Goal: Information Seeking & Learning: Learn about a topic

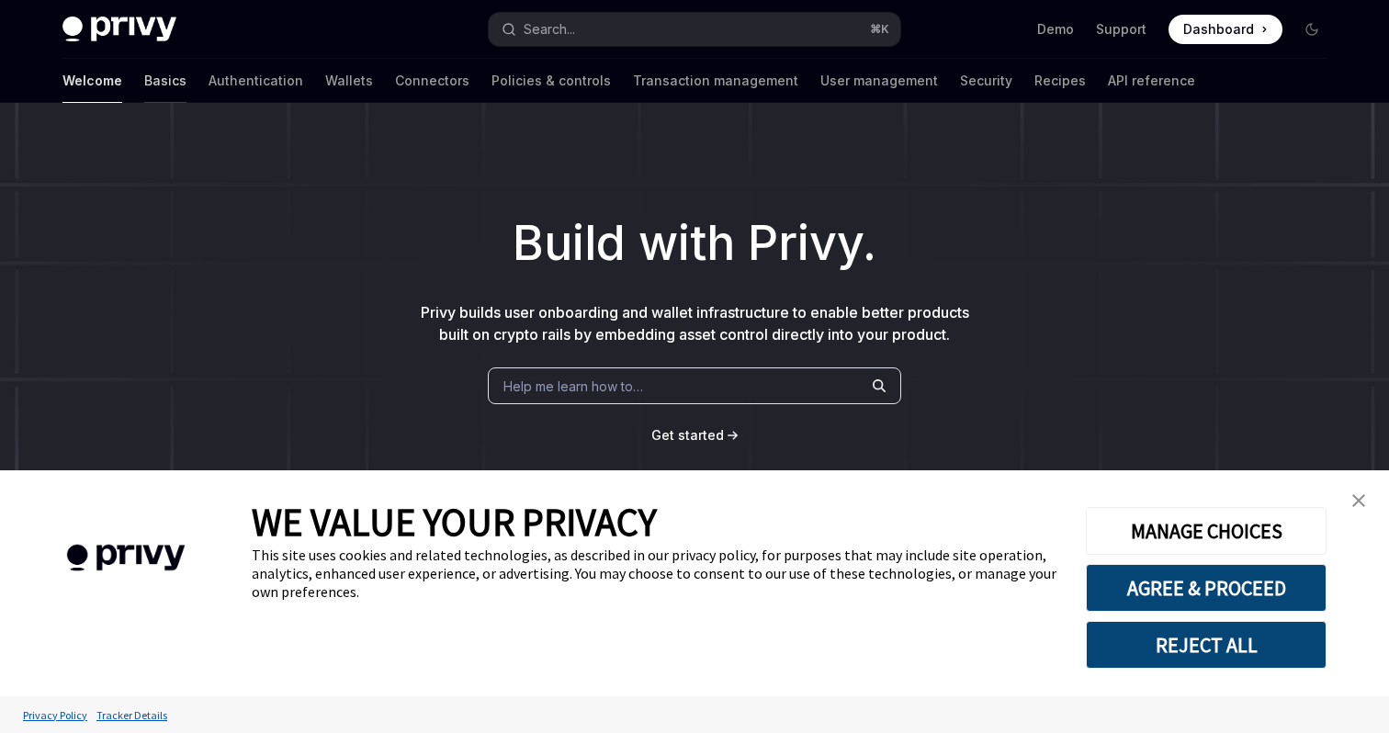
click at [144, 84] on link "Basics" at bounding box center [165, 81] width 42 height 44
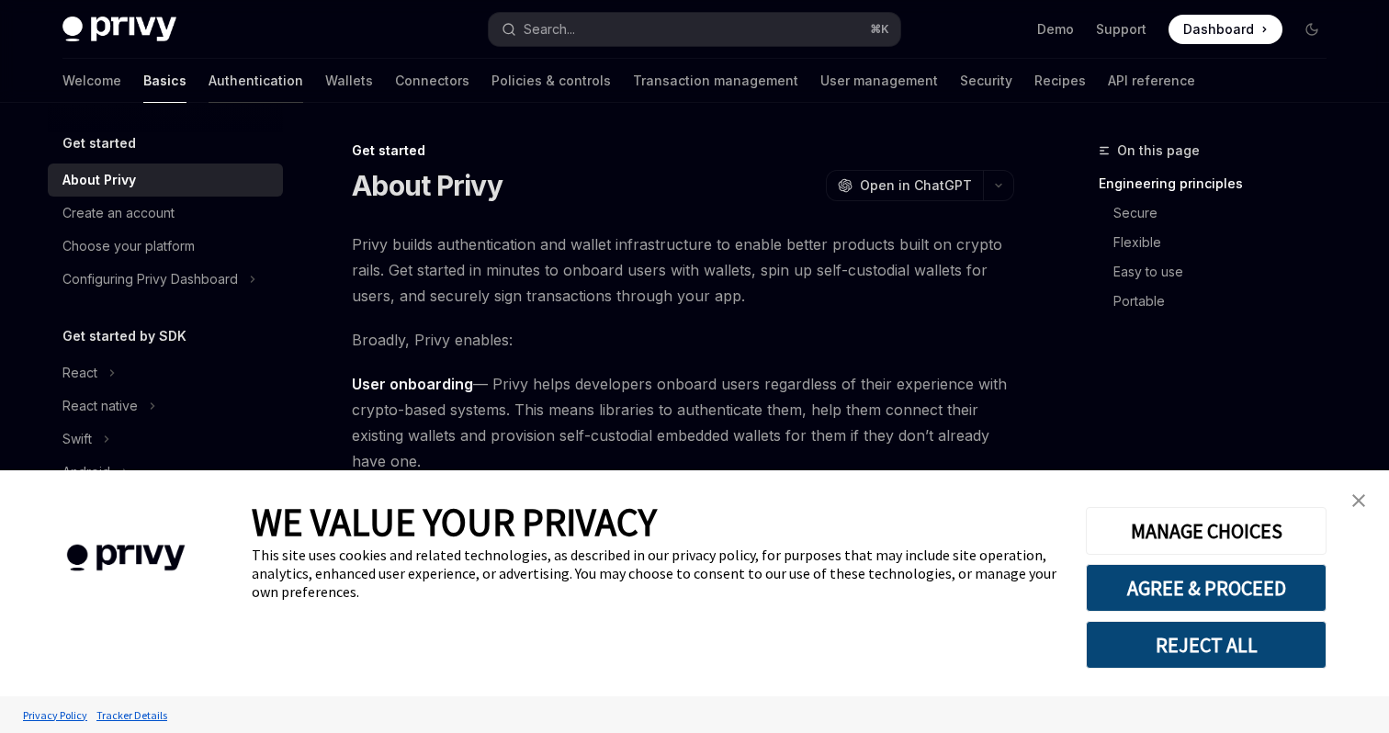
click at [208, 75] on link "Authentication" at bounding box center [255, 81] width 95 height 44
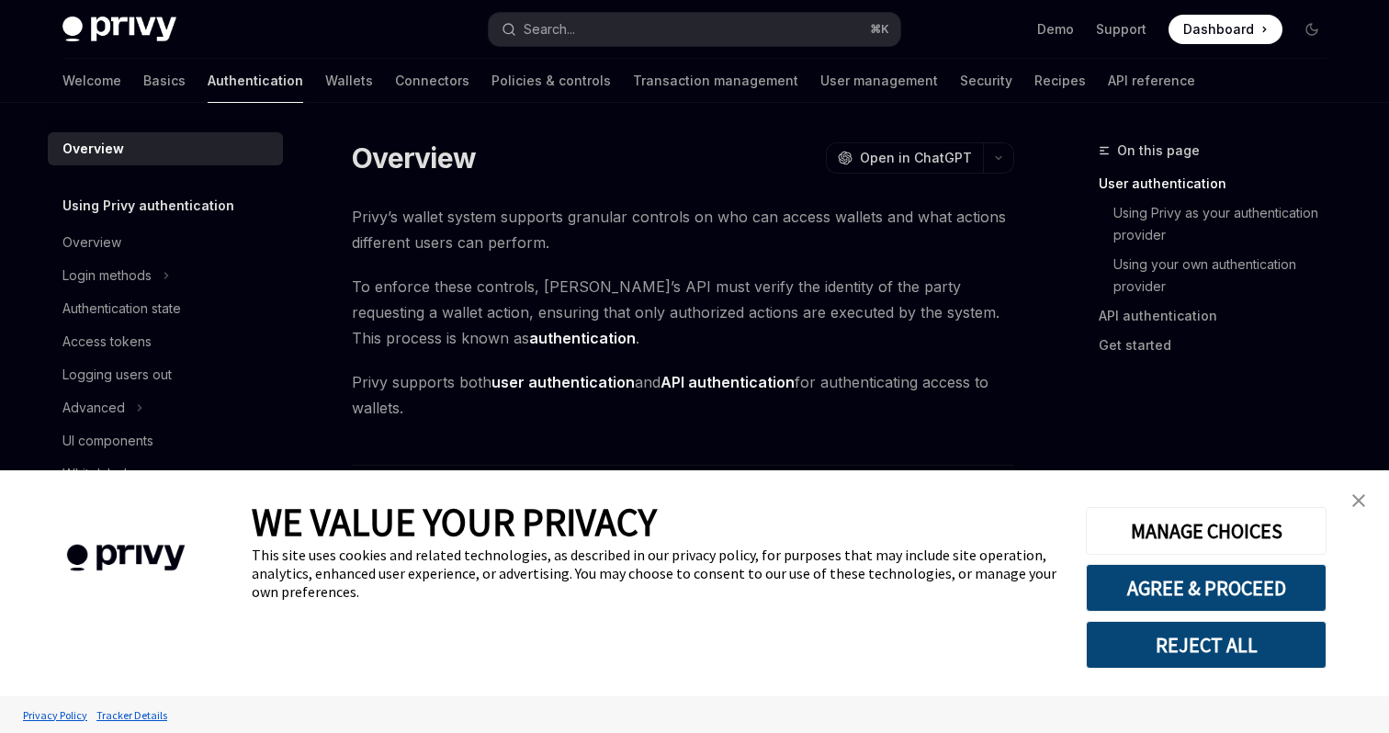
click at [208, 71] on link "Authentication" at bounding box center [256, 81] width 96 height 44
click at [1355, 501] on img "close banner" at bounding box center [1358, 500] width 13 height 13
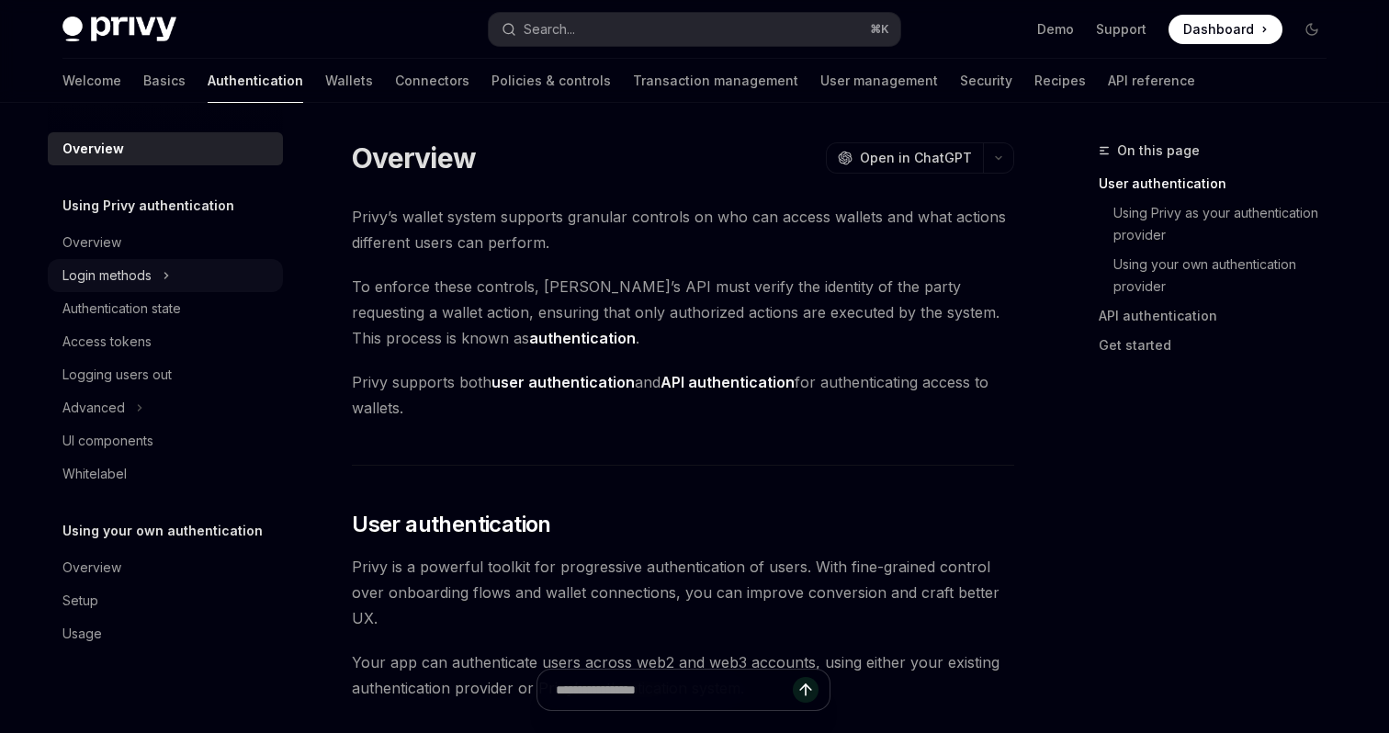
click at [125, 286] on div "Login methods" at bounding box center [106, 275] width 89 height 22
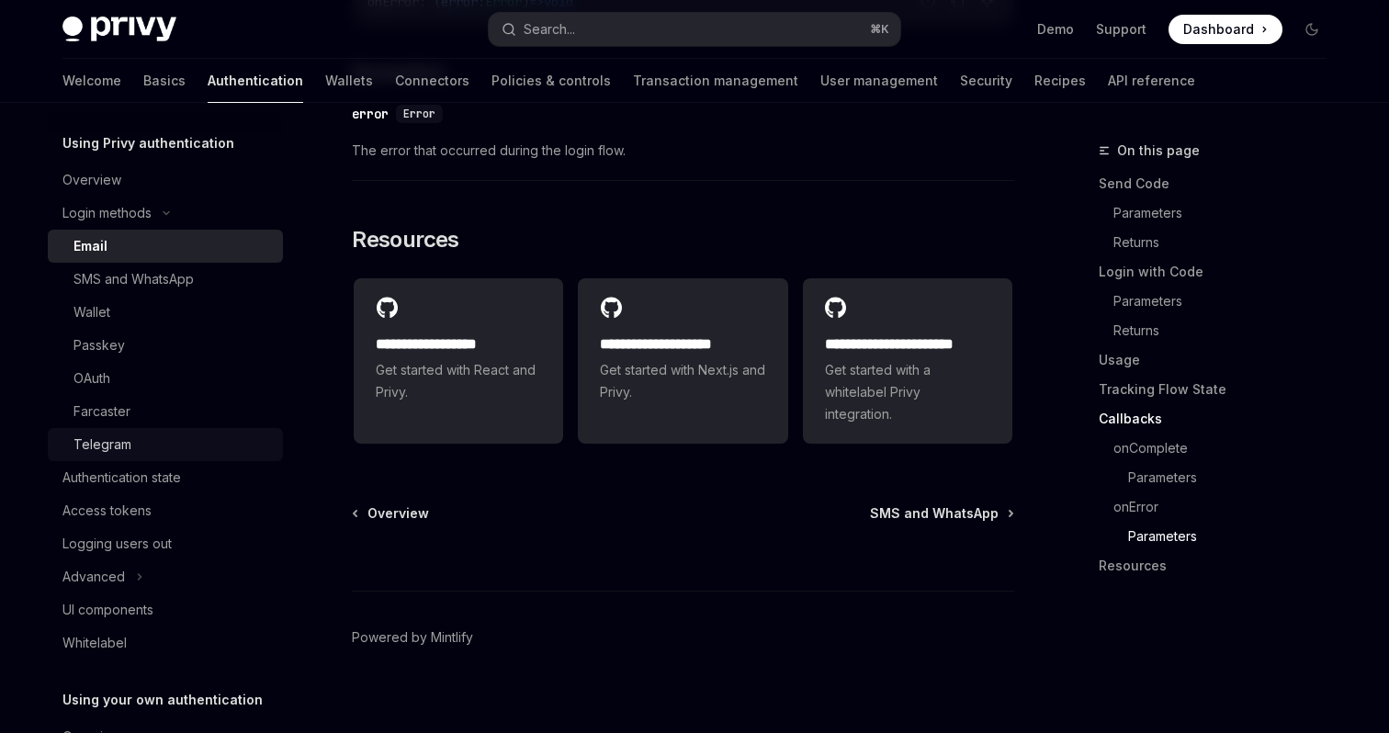
scroll to position [84, 0]
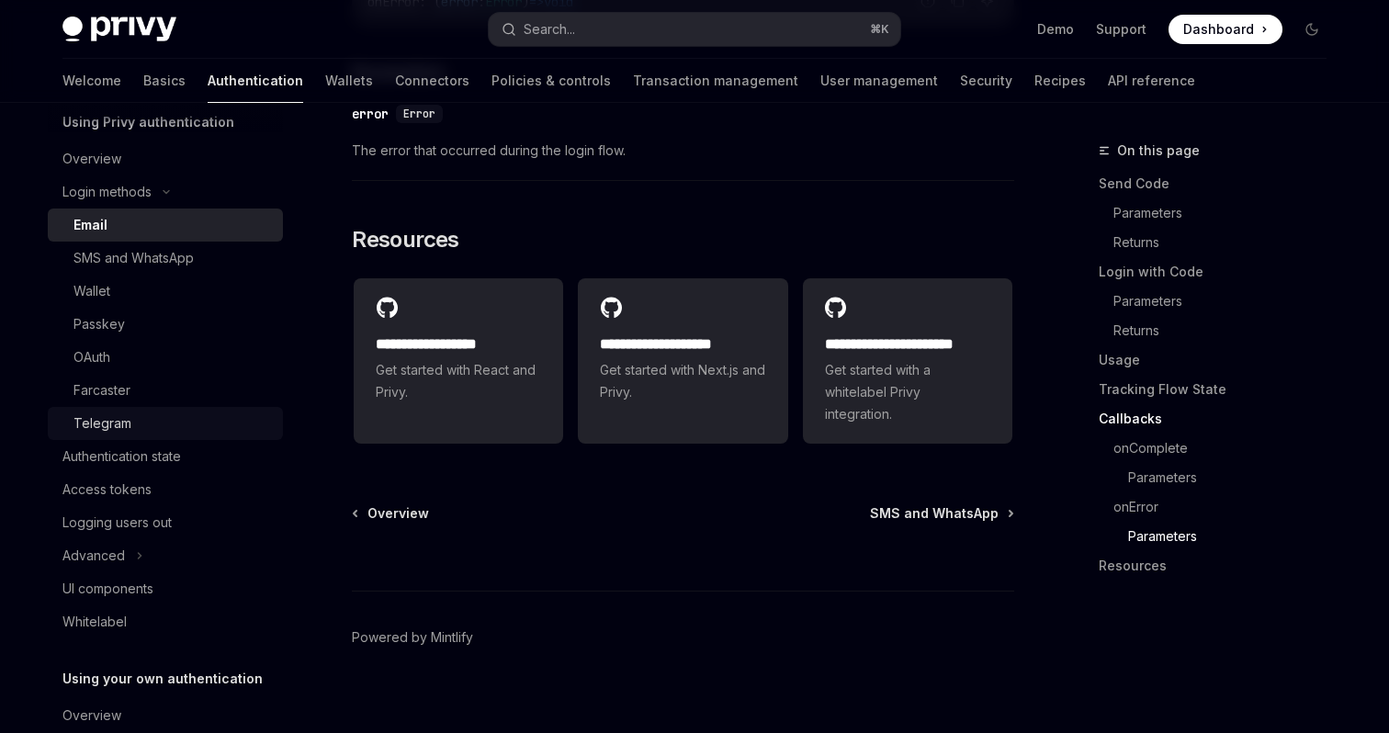
click at [105, 427] on div "Telegram" at bounding box center [102, 423] width 58 height 22
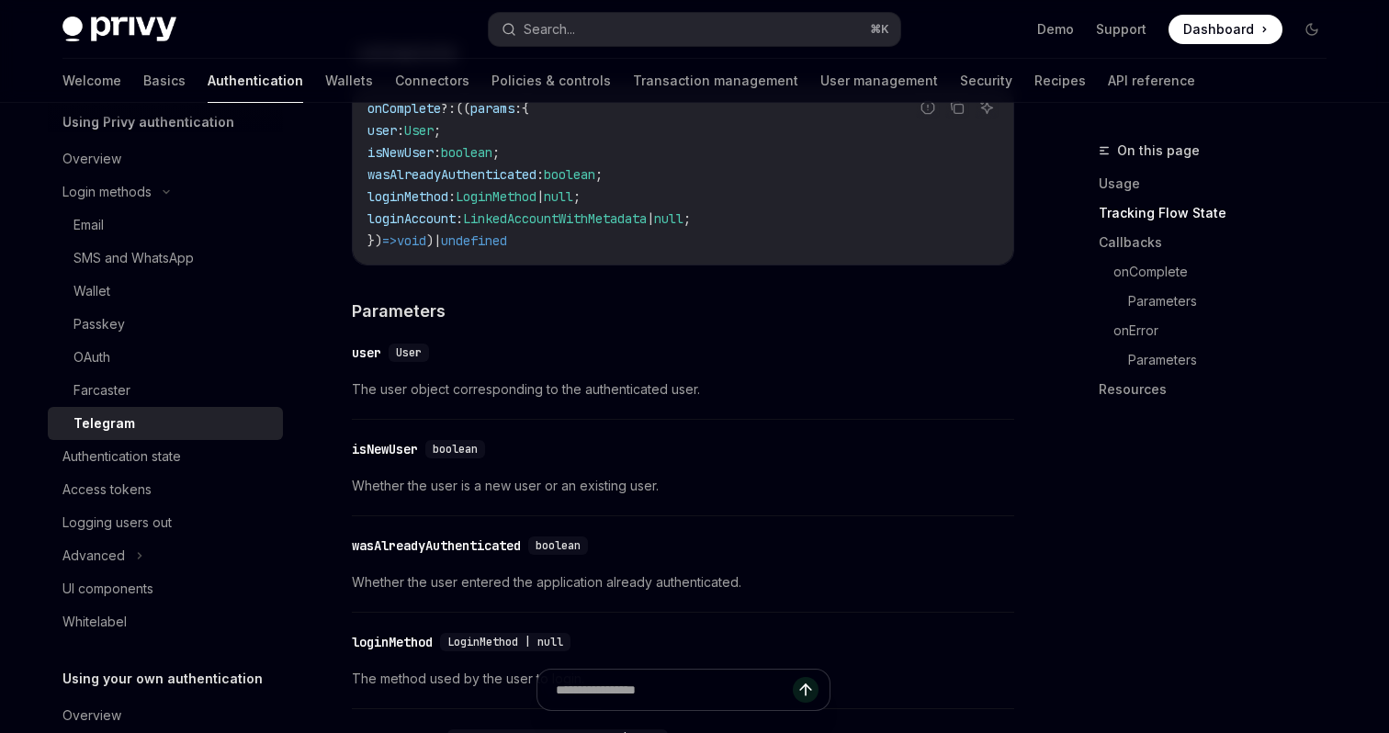
scroll to position [2933, 0]
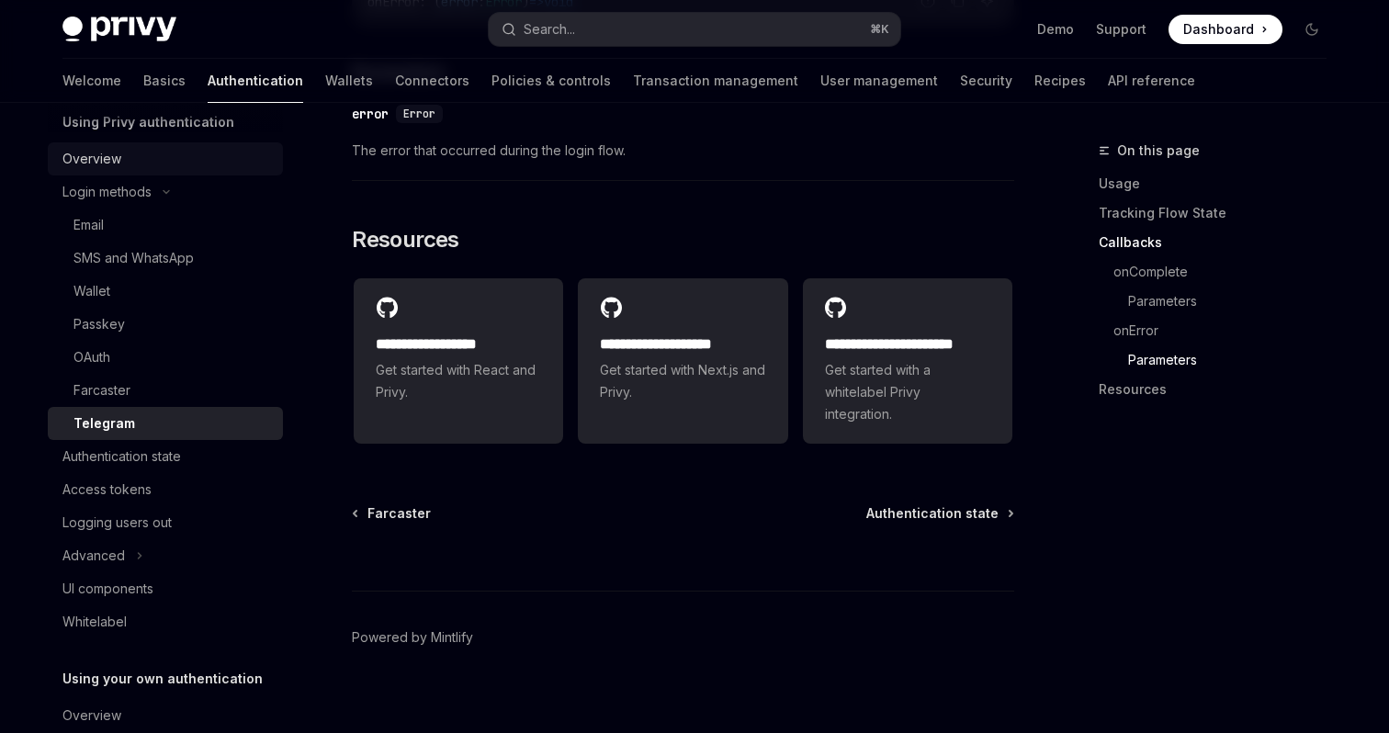
click at [124, 160] on div "Overview" at bounding box center [166, 159] width 209 height 22
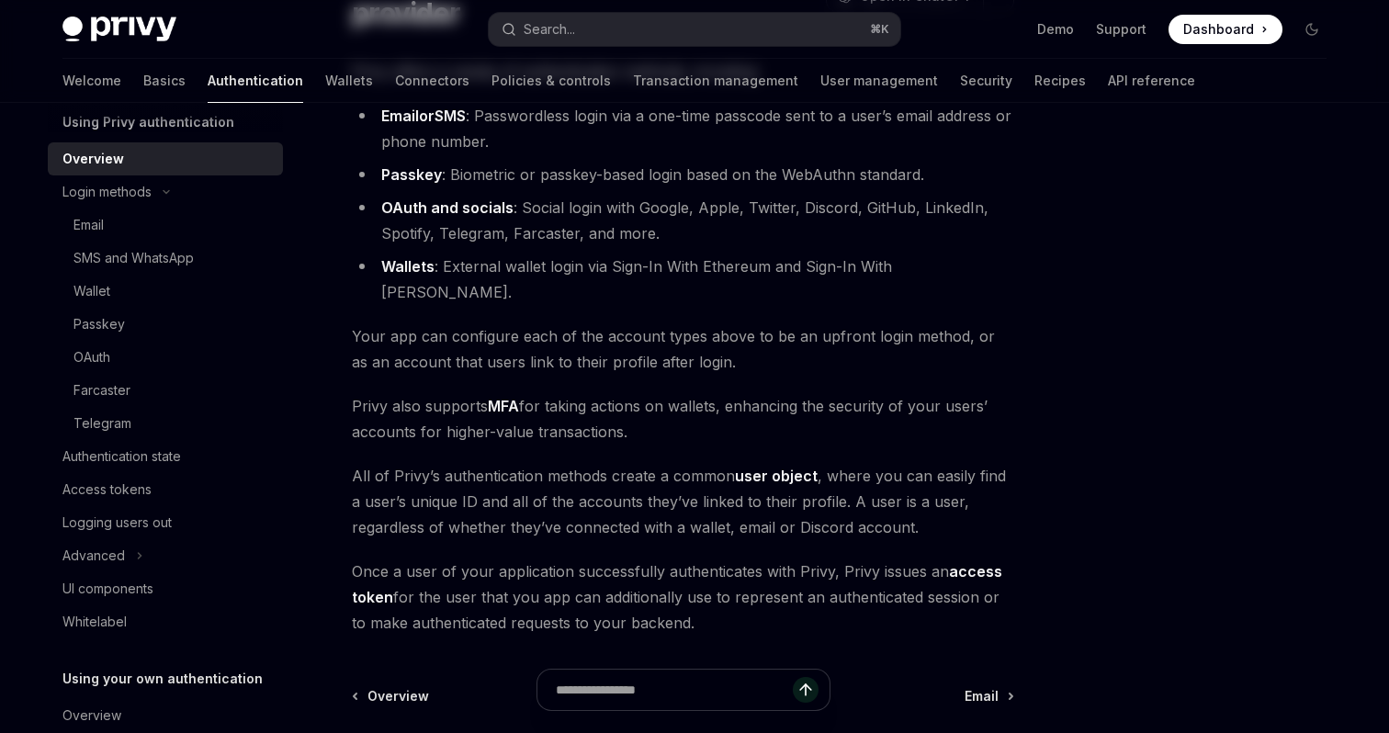
scroll to position [379, 0]
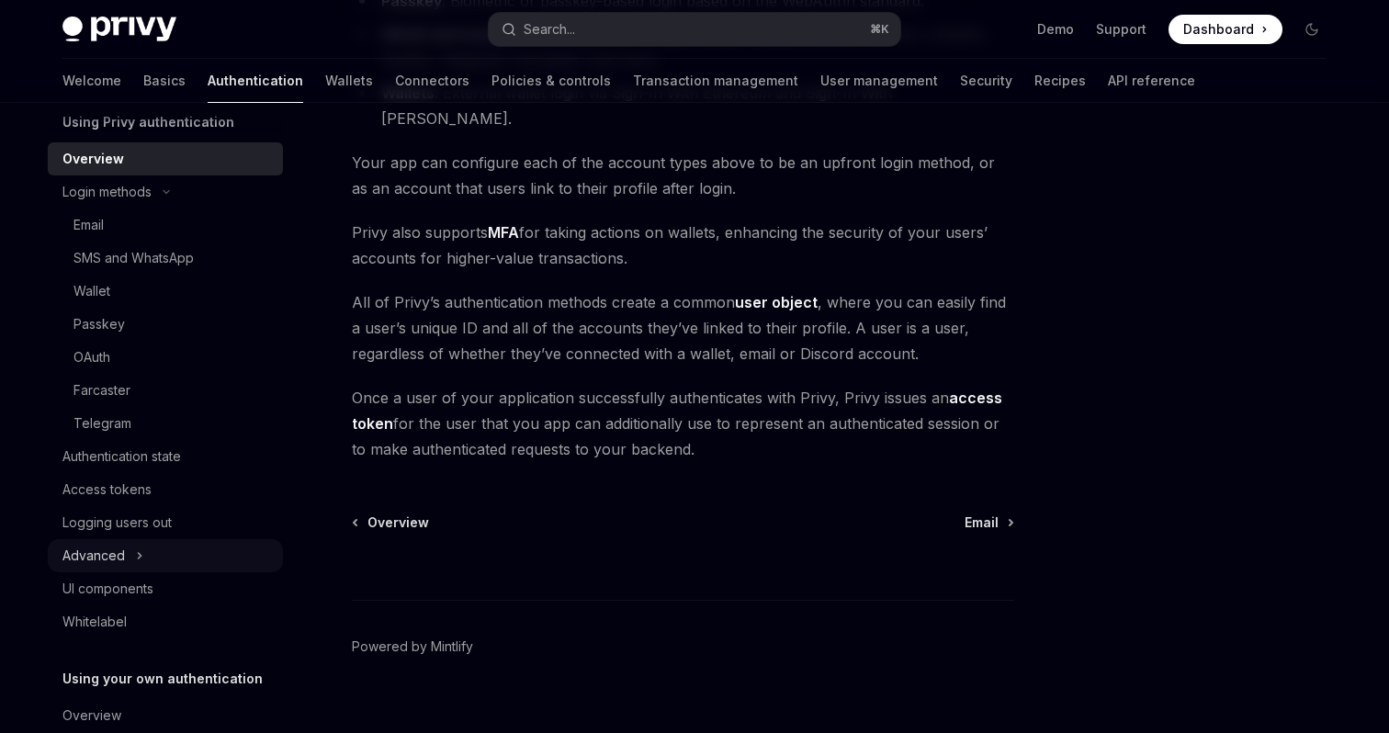
click at [101, 559] on div "Advanced" at bounding box center [93, 556] width 62 height 22
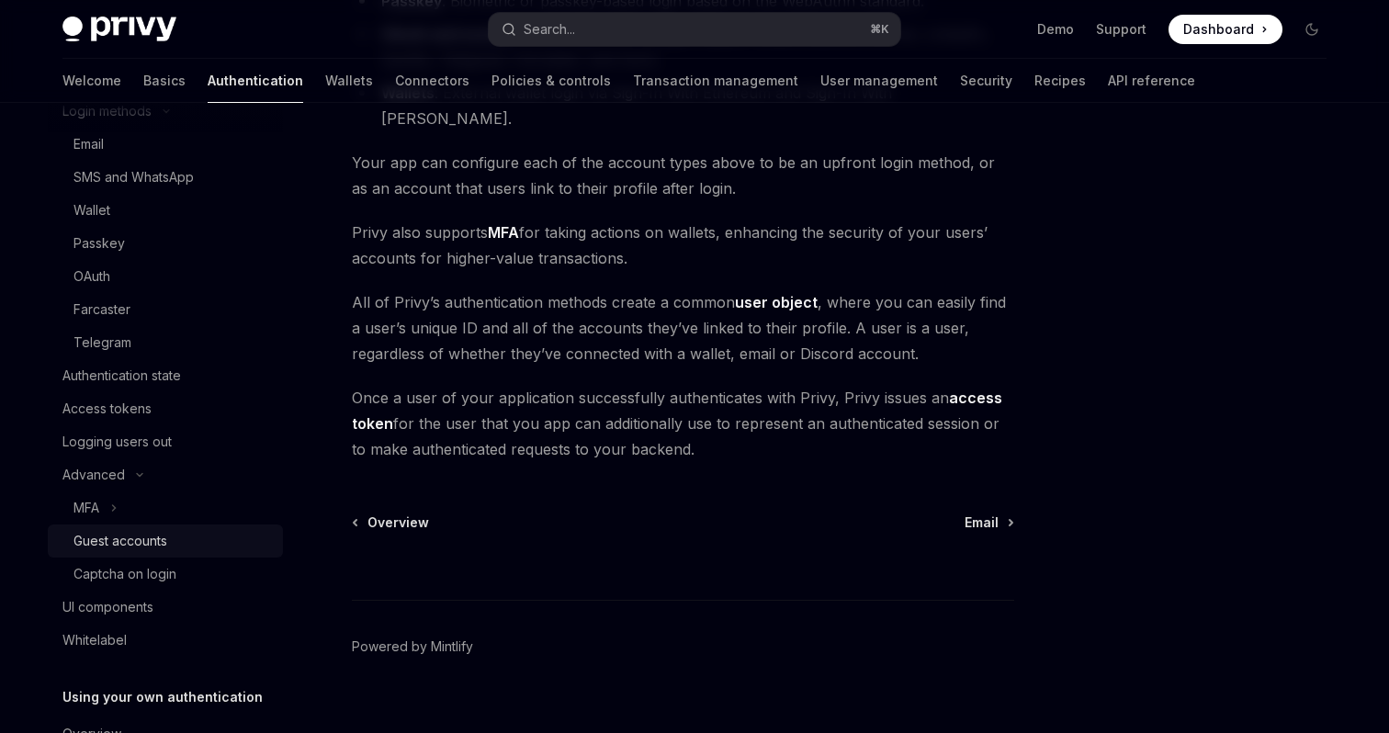
scroll to position [201, 0]
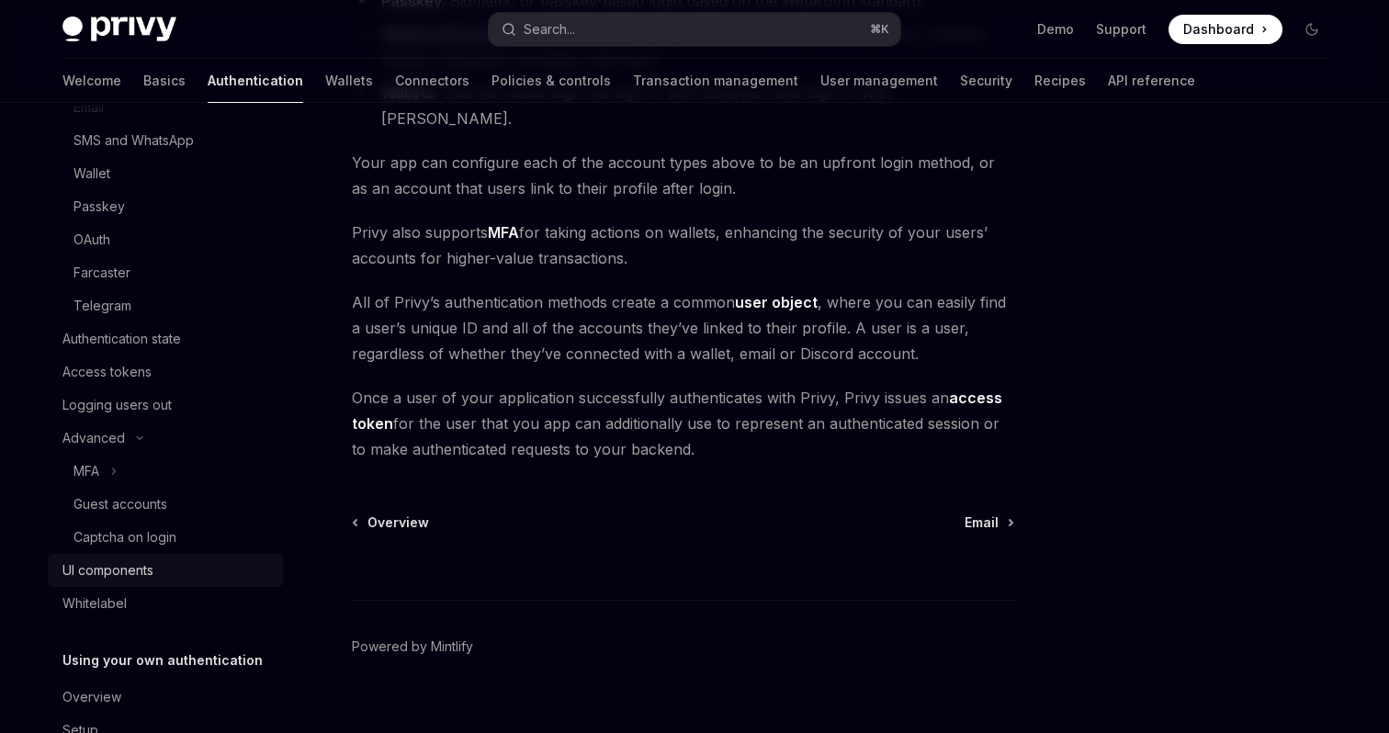
click at [112, 557] on link "UI components" at bounding box center [165, 570] width 235 height 33
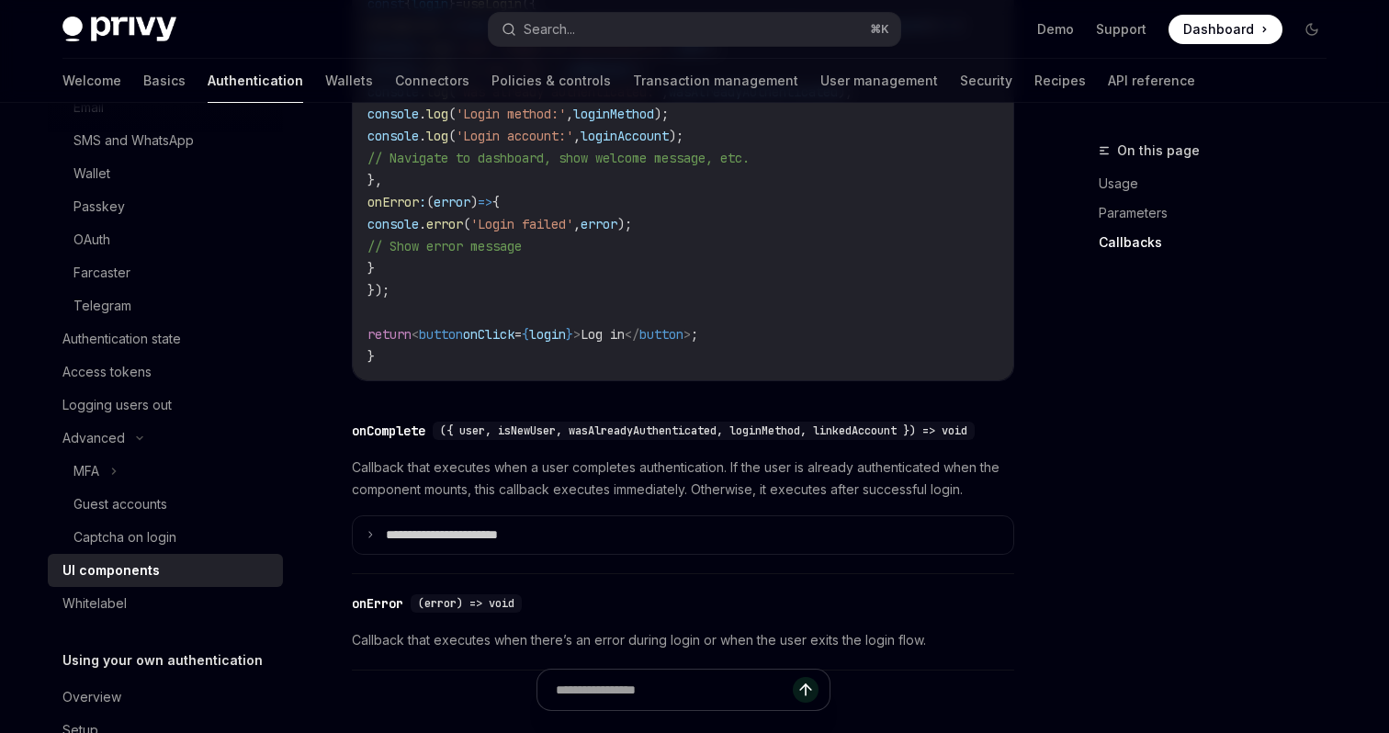
scroll to position [2769, 0]
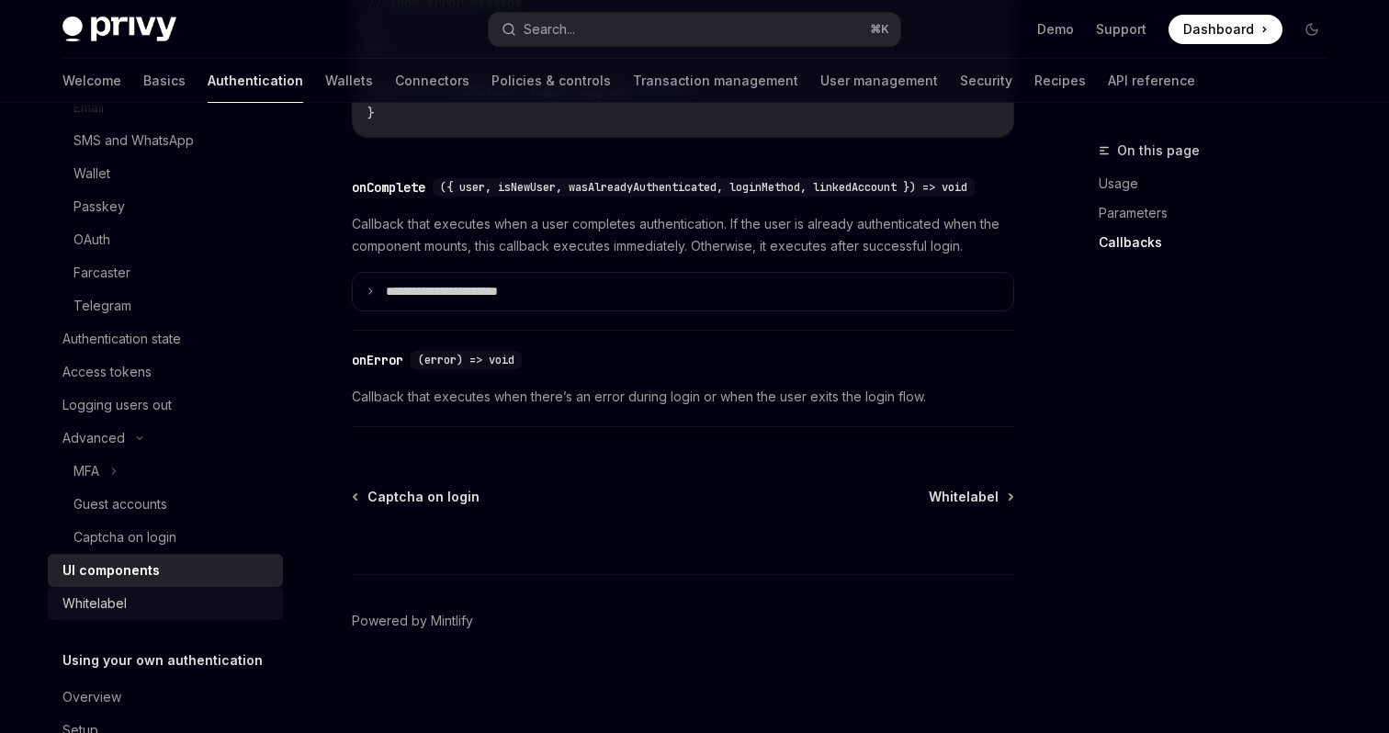
click at [106, 610] on div "Whitelabel" at bounding box center [94, 603] width 64 height 22
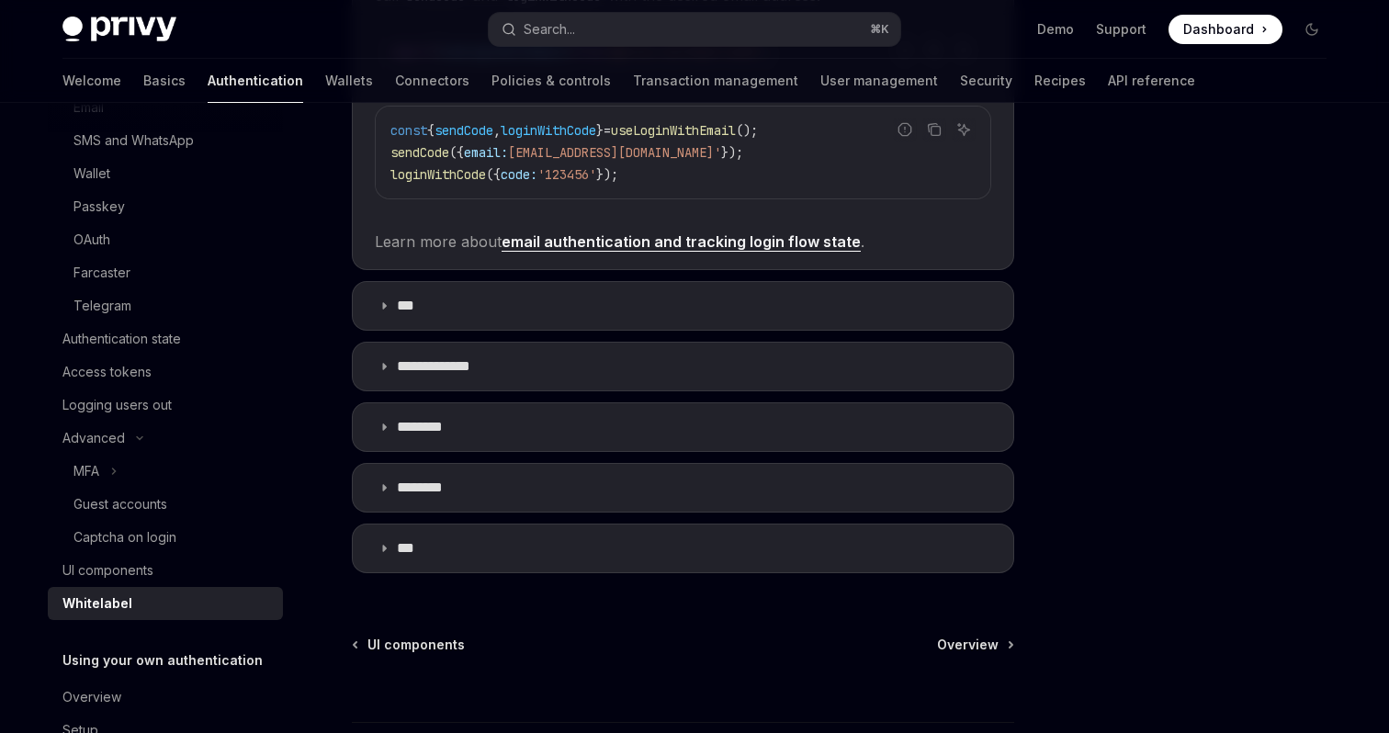
scroll to position [554, 0]
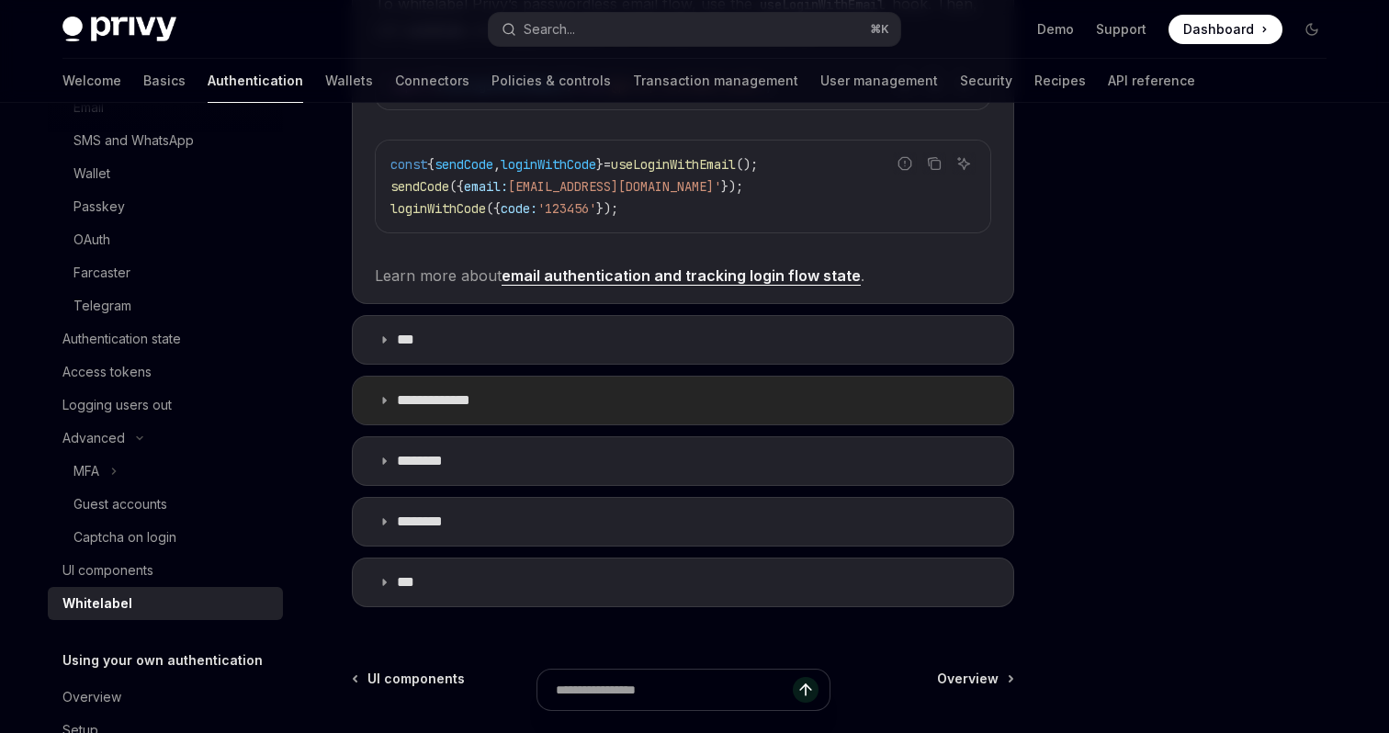
click at [532, 395] on summary "**********" at bounding box center [683, 401] width 660 height 48
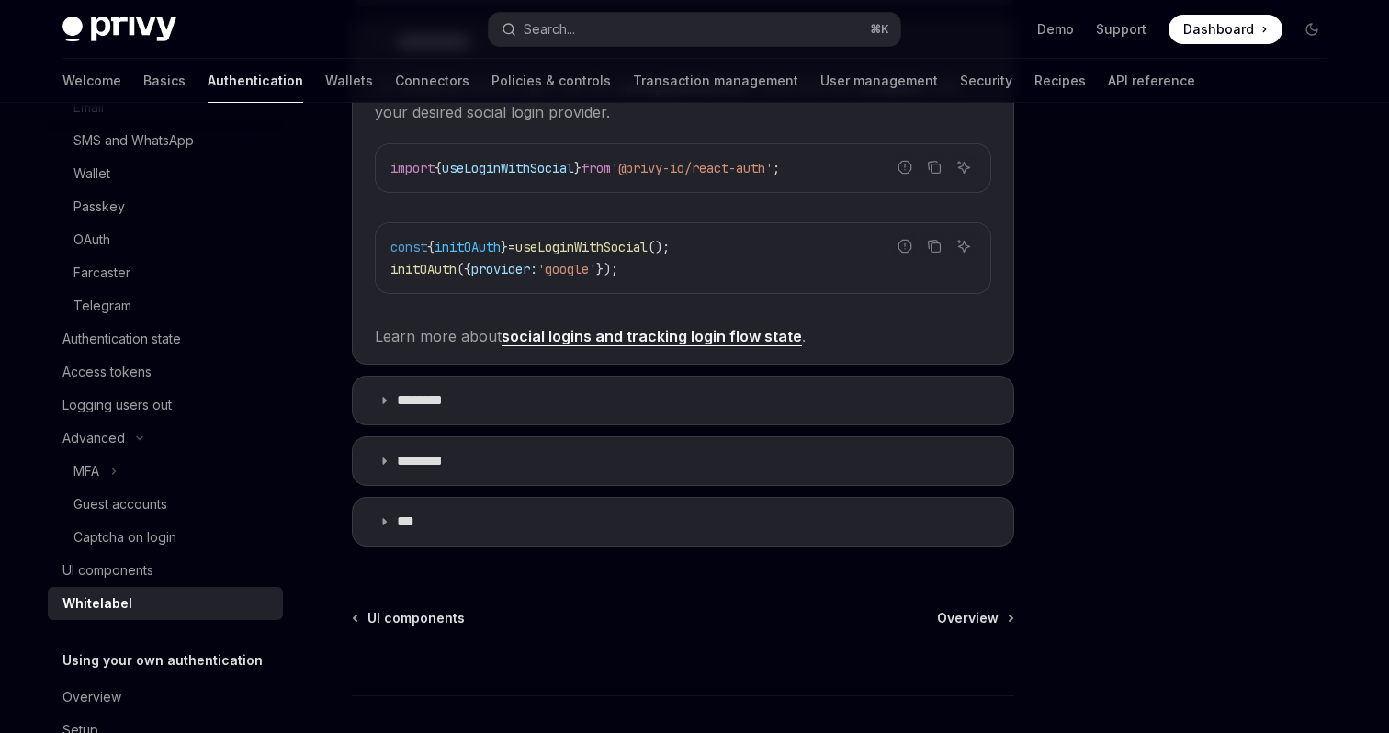
scroll to position [915, 0]
click at [426, 477] on summary "********" at bounding box center [683, 458] width 660 height 48
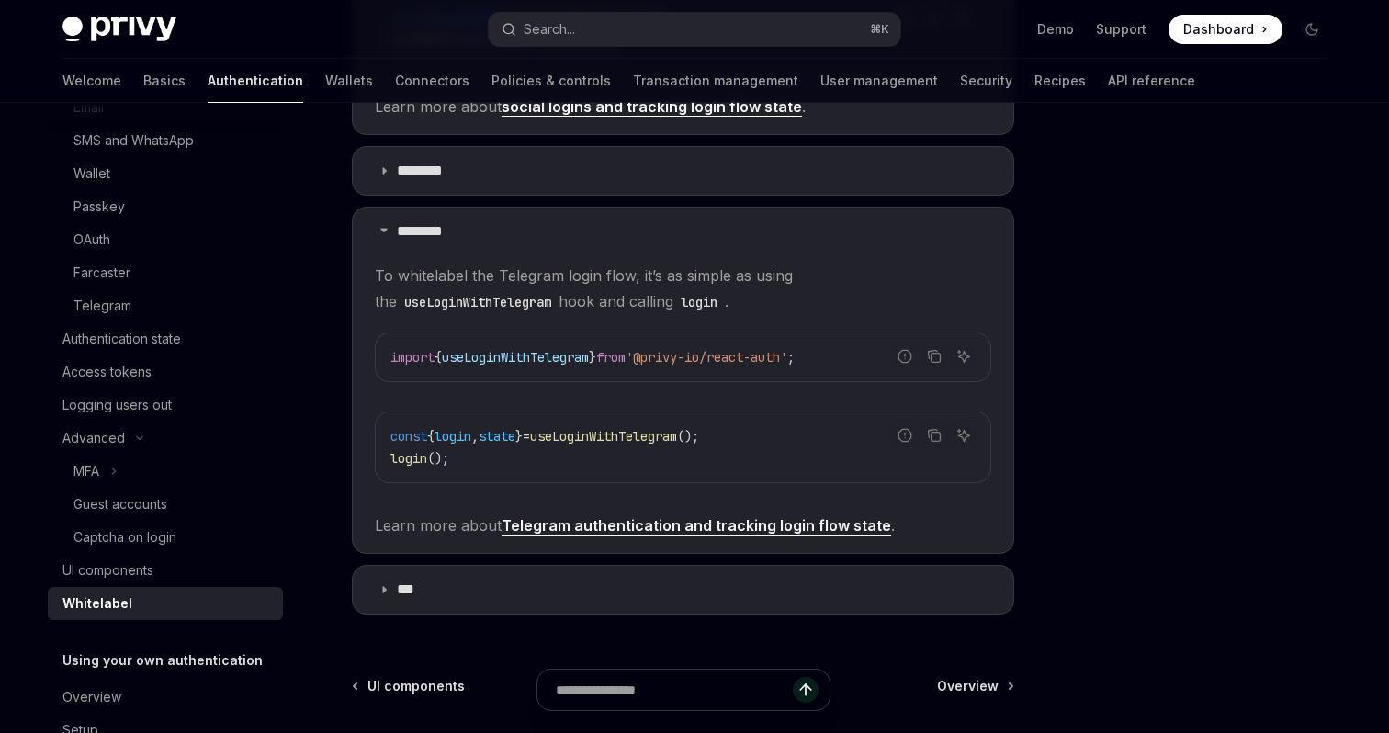
scroll to position [1152, 0]
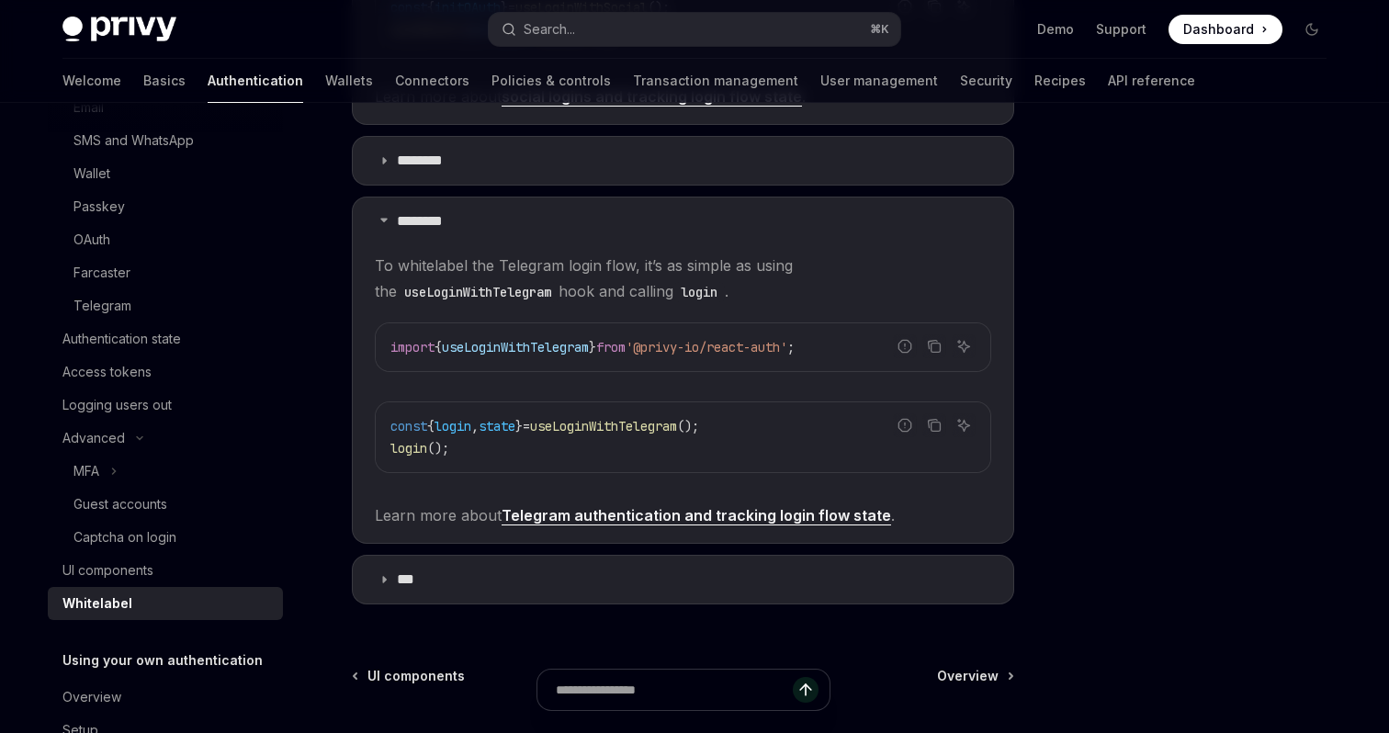
click at [604, 515] on link "Telegram authentication and tracking login flow state" at bounding box center [695, 515] width 389 height 19
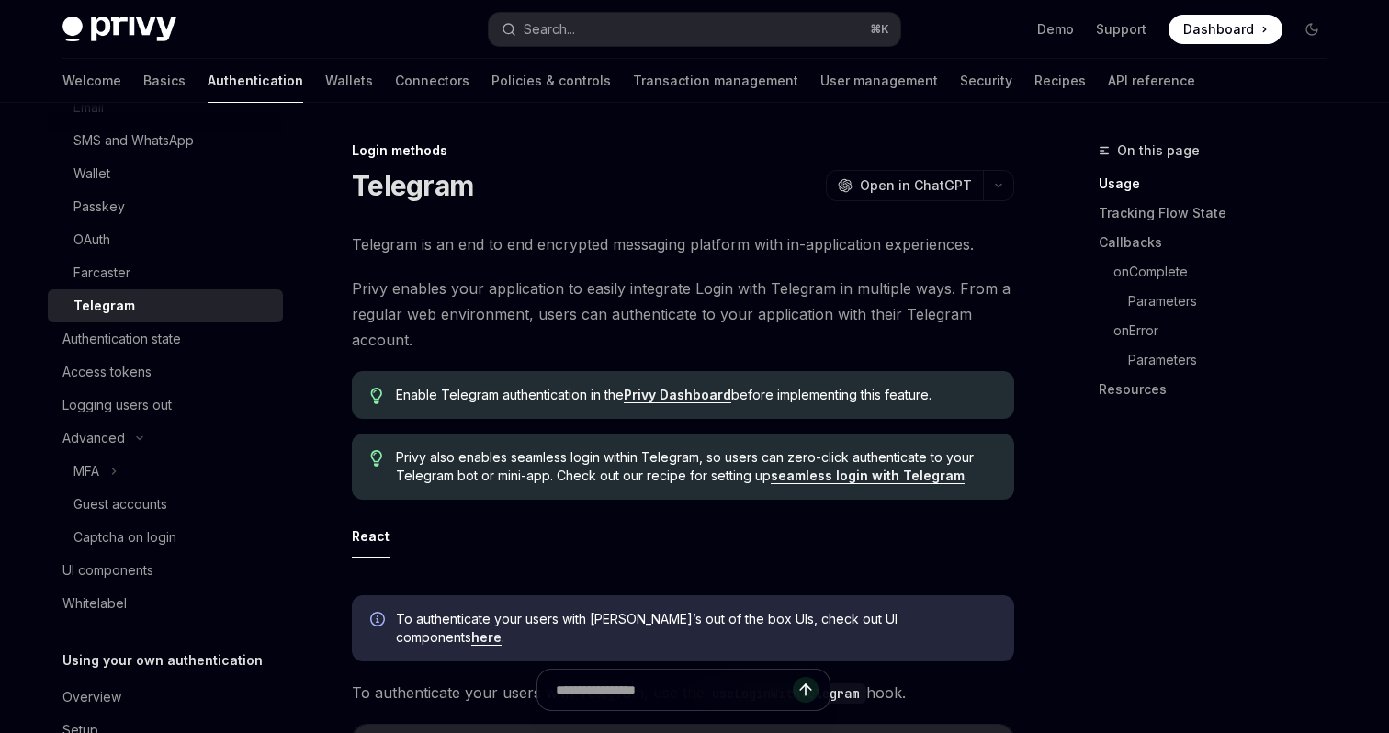
click at [576, 457] on span "Privy also enables seamless login within Telegram, so users can zero-click auth…" at bounding box center [696, 466] width 600 height 37
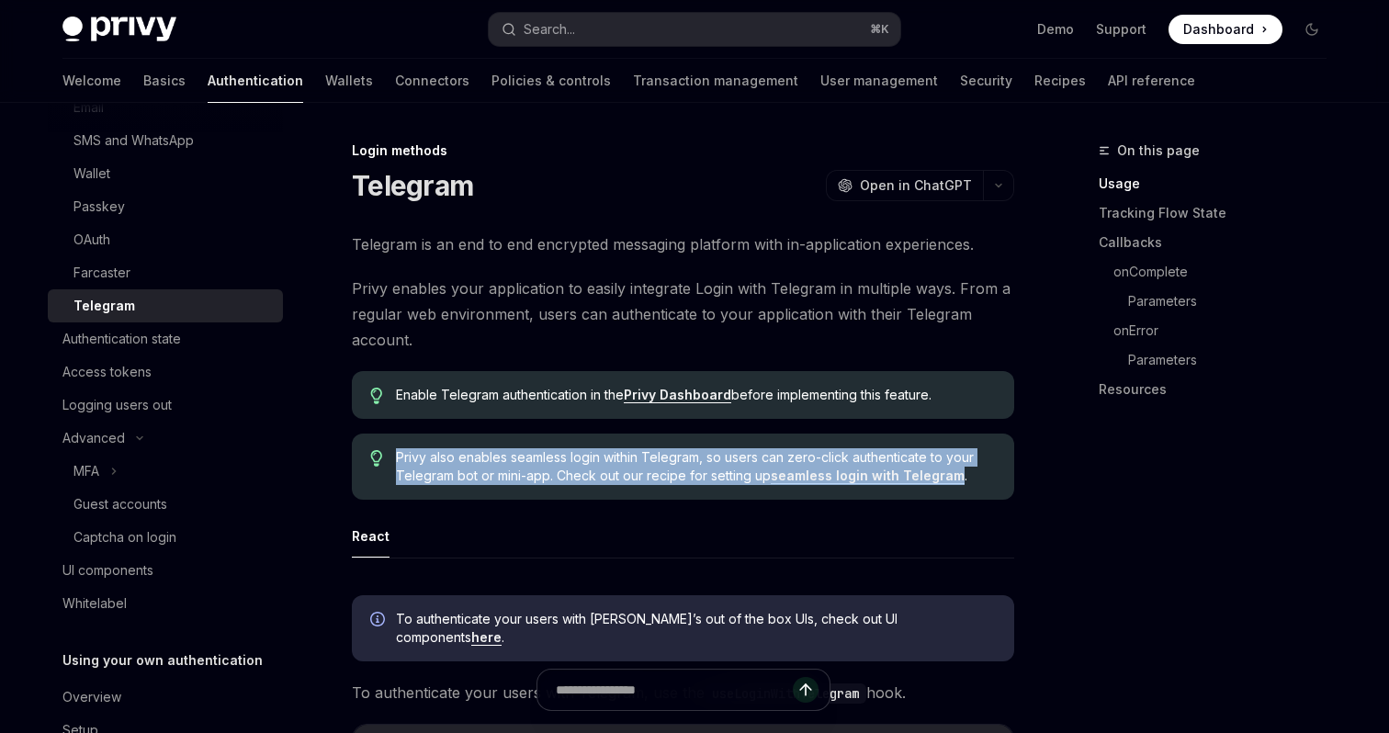
click at [576, 457] on span "Privy also enables seamless login within Telegram, so users can zero-click auth…" at bounding box center [696, 466] width 600 height 37
click at [521, 460] on span "Privy also enables seamless login within Telegram, so users can zero-click auth…" at bounding box center [696, 466] width 600 height 37
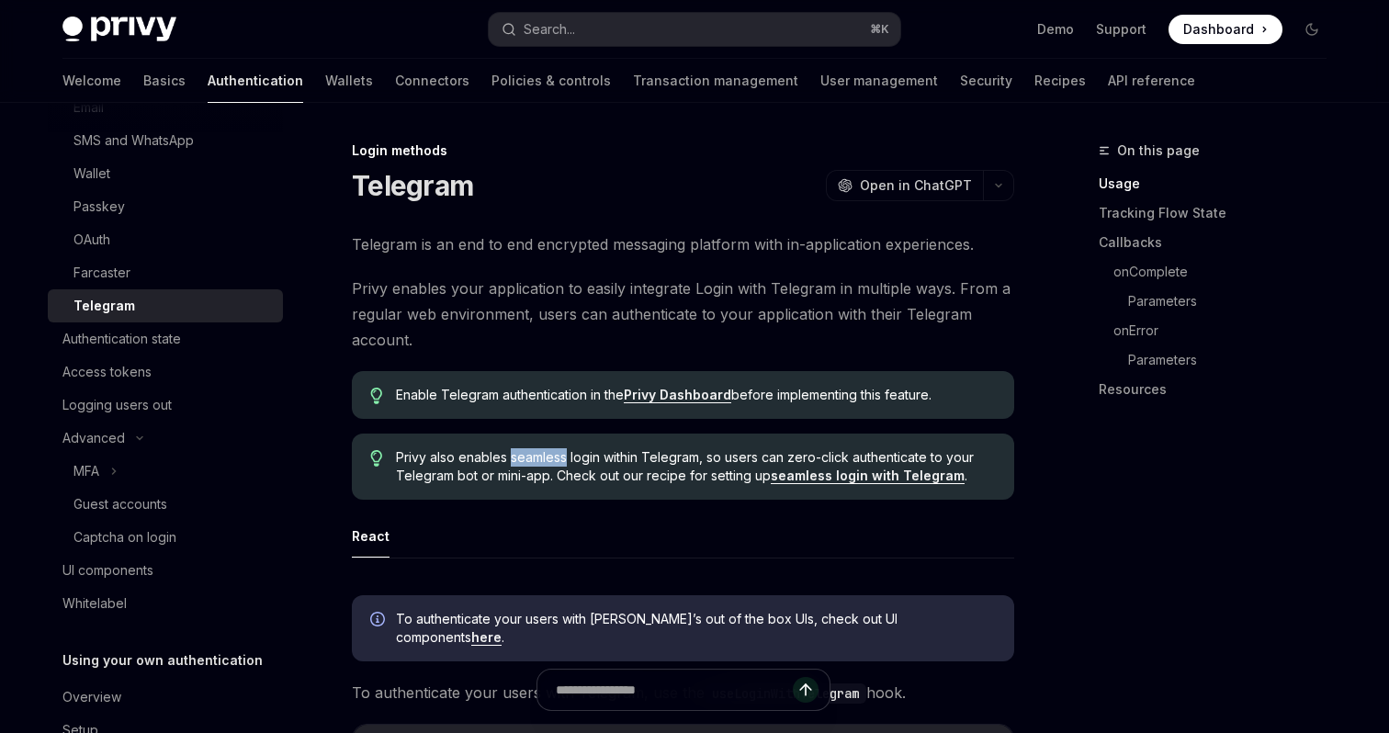
click at [521, 460] on span "Privy also enables seamless login within Telegram, so users can zero-click auth…" at bounding box center [696, 466] width 600 height 37
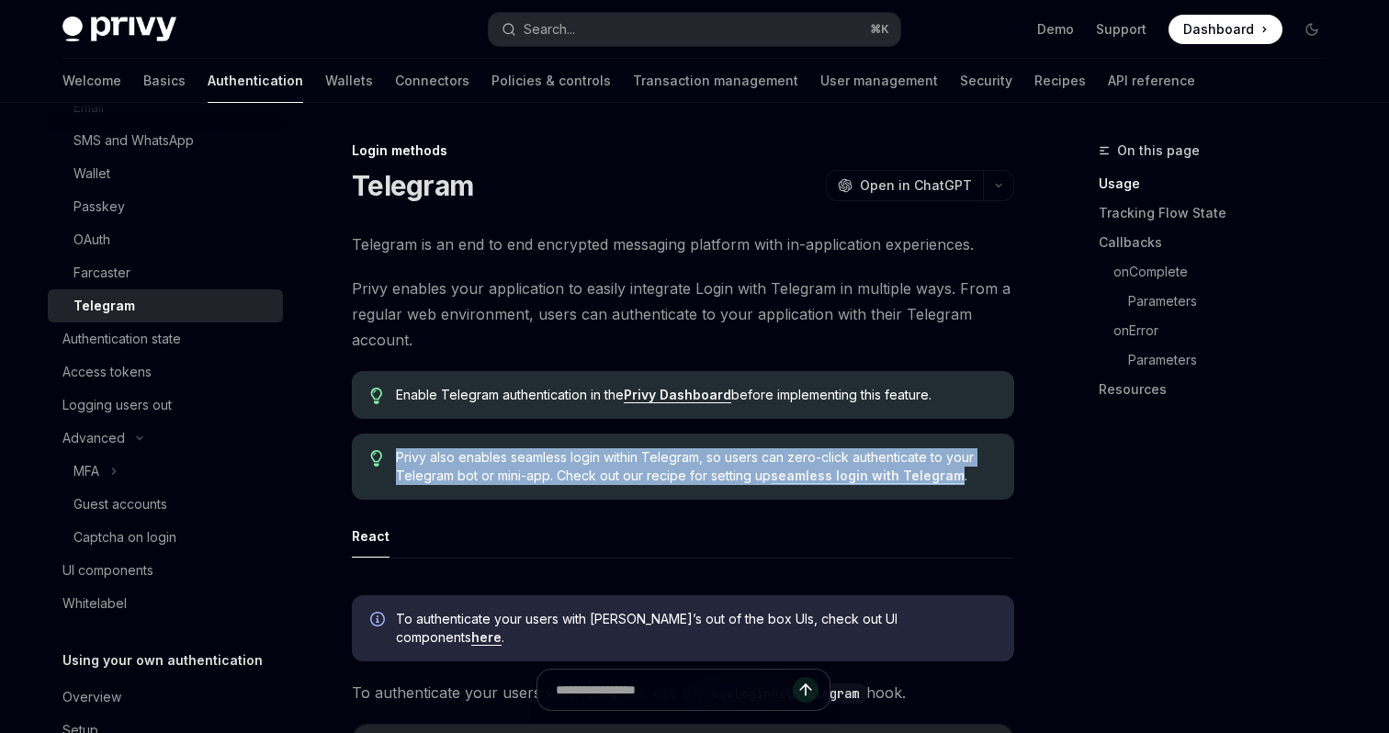
click at [521, 460] on span "Privy also enables seamless login within Telegram, so users can zero-click auth…" at bounding box center [696, 466] width 600 height 37
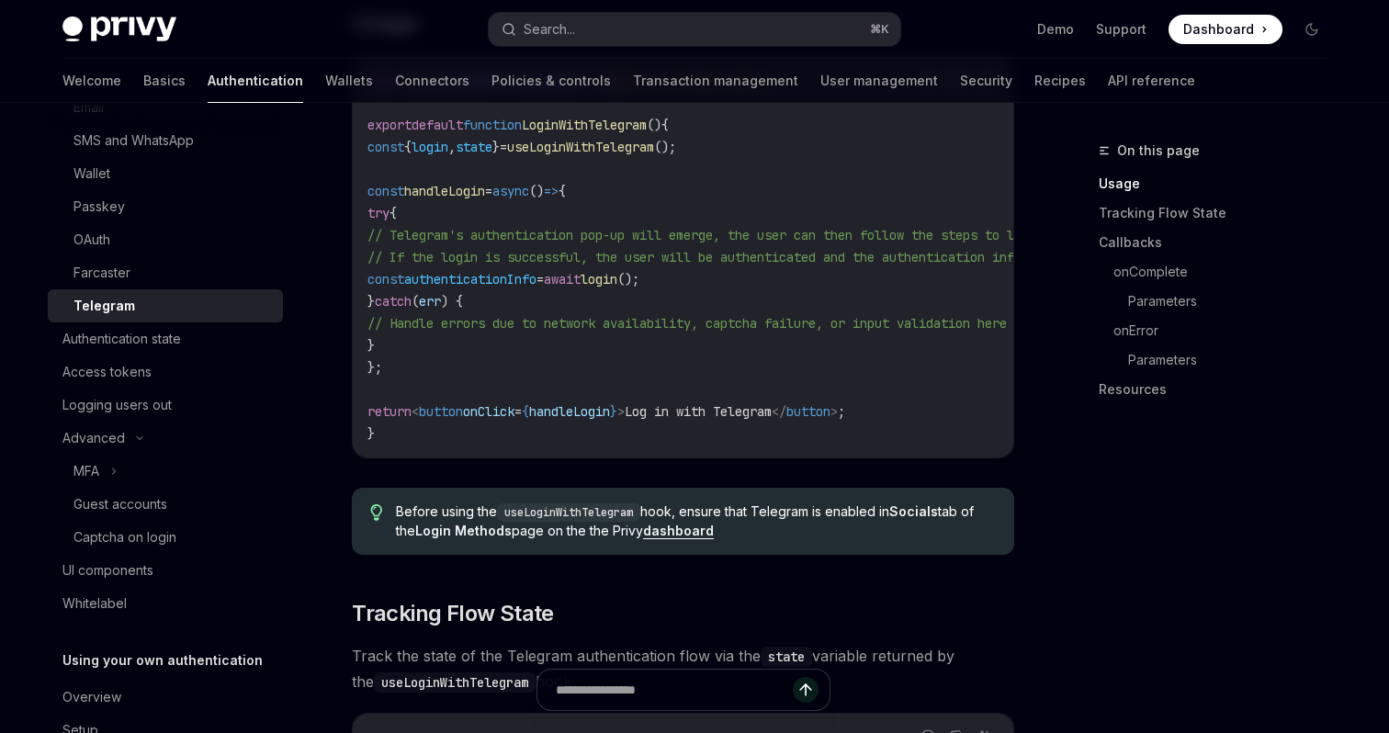
scroll to position [811, 0]
click at [732, 501] on span "Before using the useLoginWithTelegram hook, ensure that Telegram is enabled in …" at bounding box center [696, 520] width 600 height 38
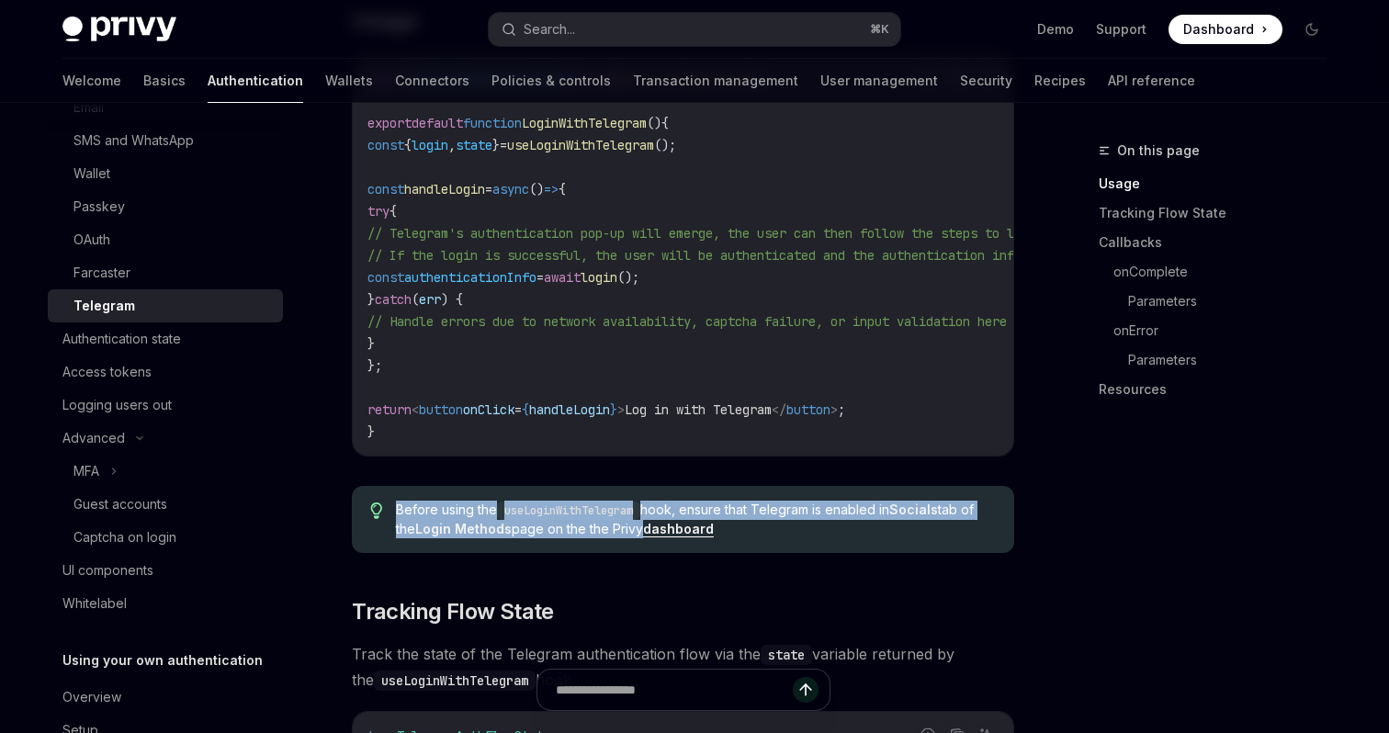
click at [732, 501] on span "Before using the useLoginWithTelegram hook, ensure that Telegram is enabled in …" at bounding box center [696, 520] width 600 height 38
click at [521, 519] on span "Before using the useLoginWithTelegram hook, ensure that Telegram is enabled in …" at bounding box center [696, 520] width 600 height 38
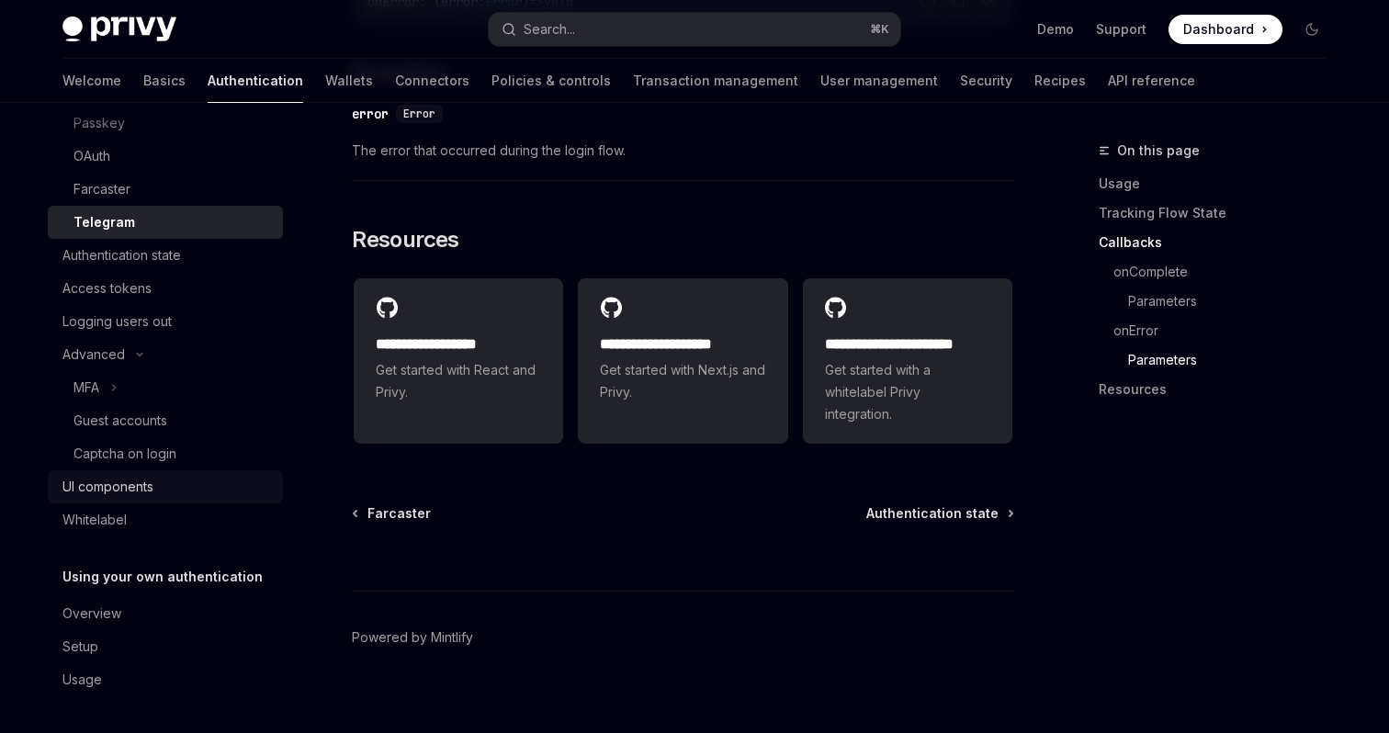
scroll to position [0, 0]
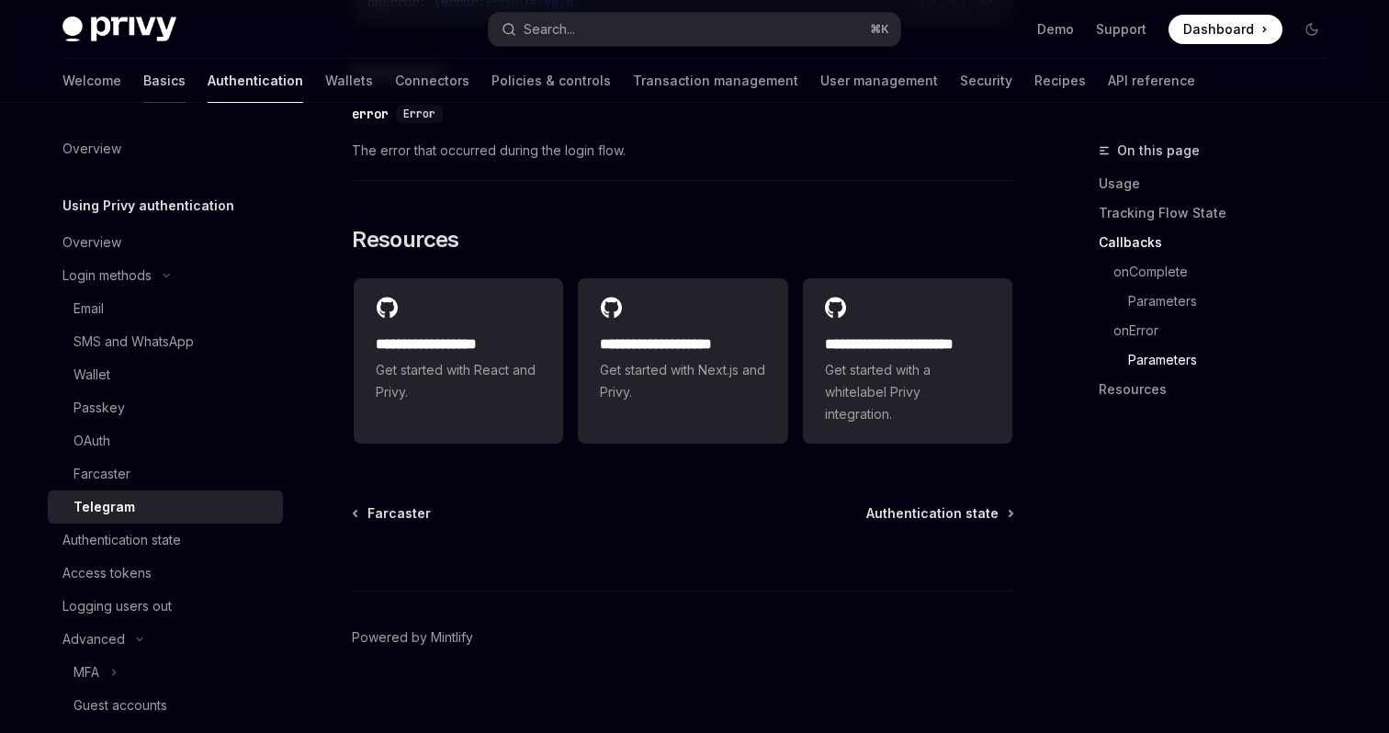
click at [143, 77] on link "Basics" at bounding box center [164, 81] width 42 height 44
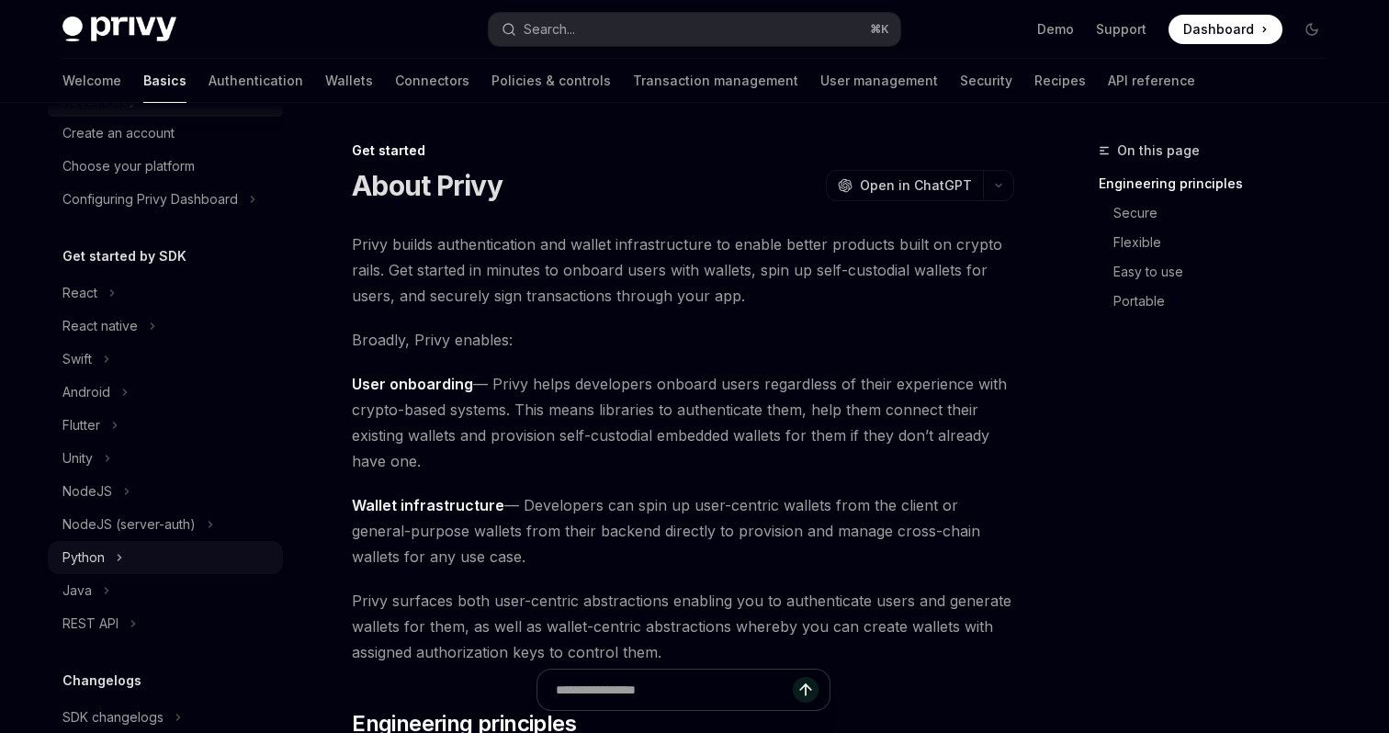
scroll to position [95, 0]
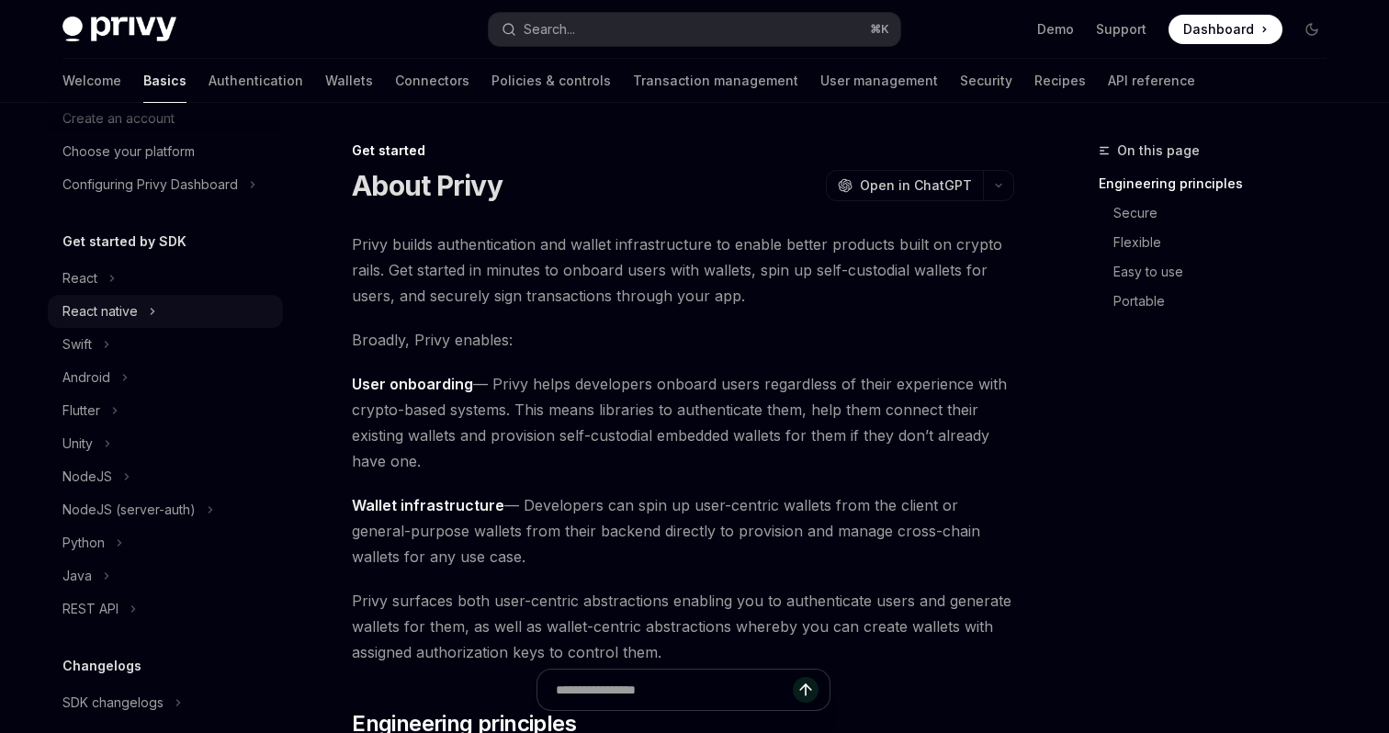
click at [122, 310] on div "React native" at bounding box center [99, 311] width 75 height 22
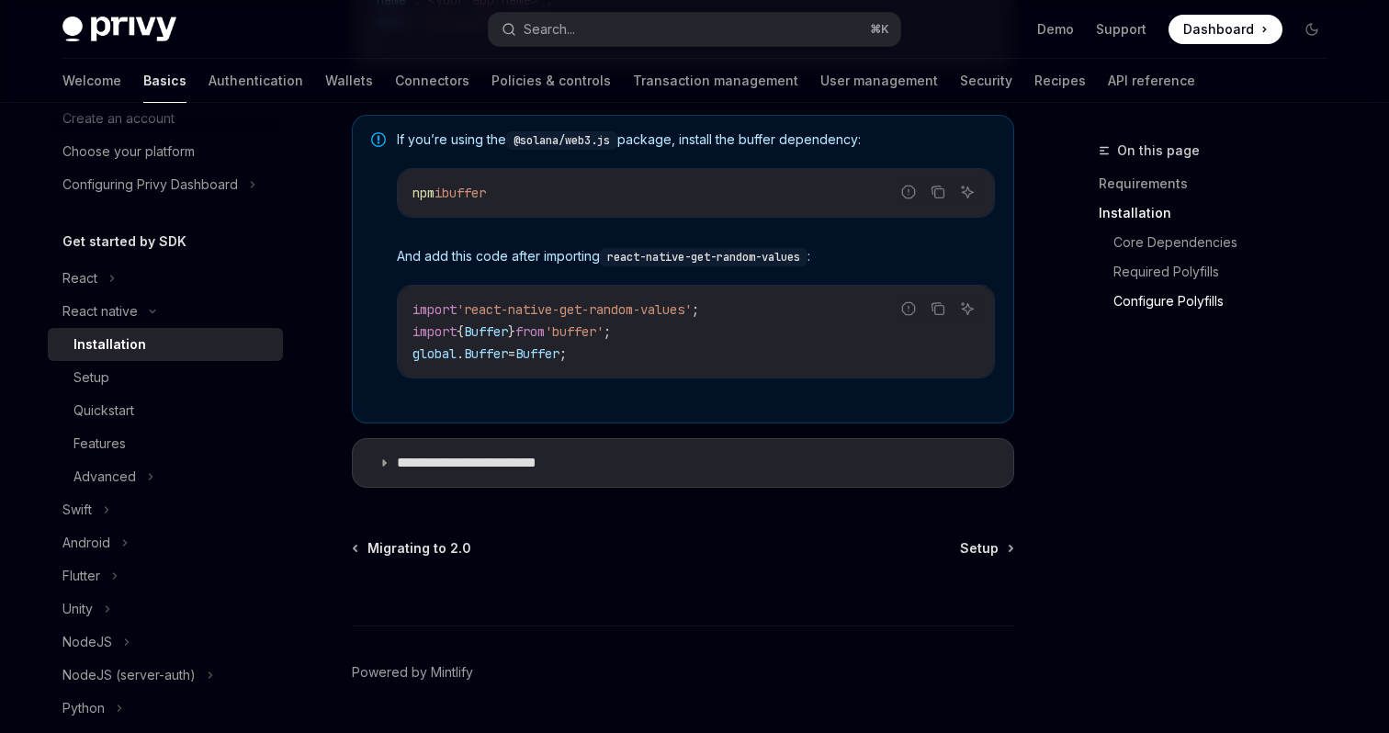
scroll to position [1394, 0]
click at [108, 242] on h5 "Get started by SDK" at bounding box center [124, 242] width 124 height 22
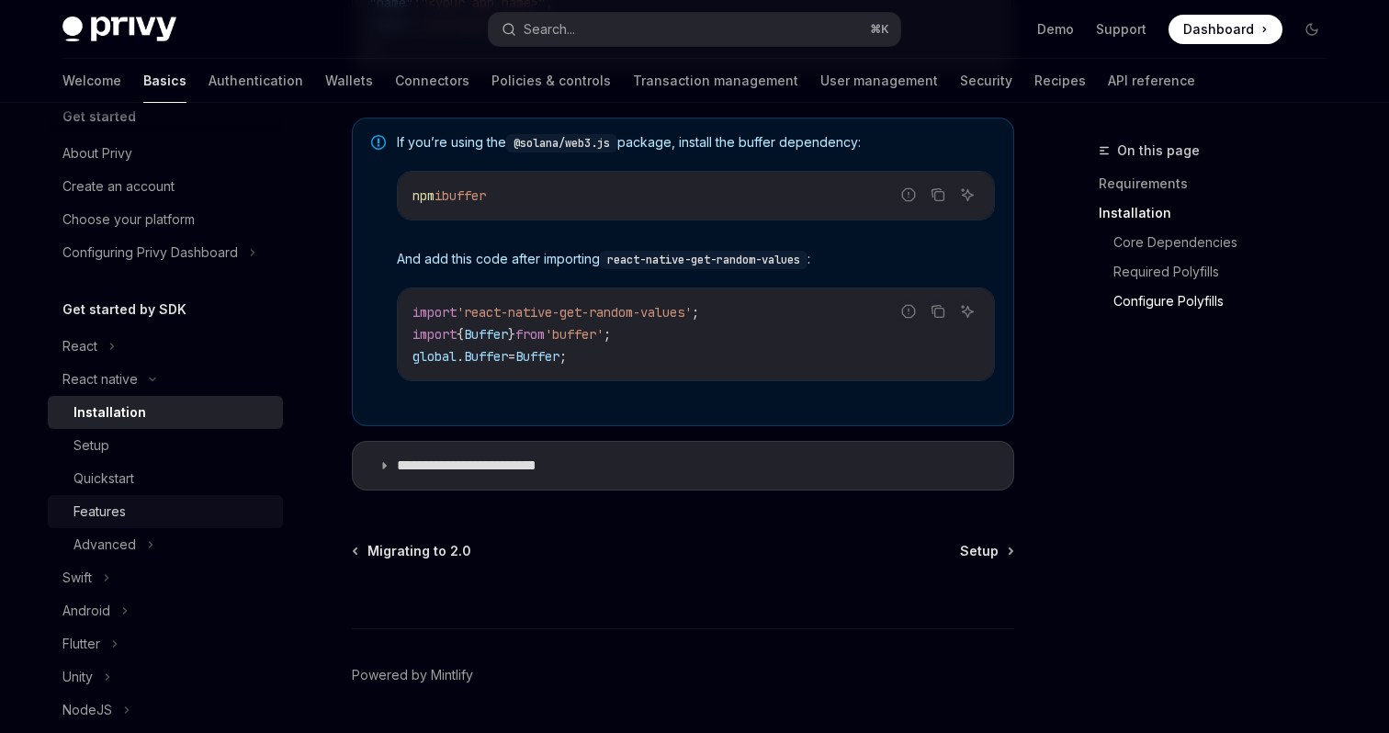
scroll to position [0, 0]
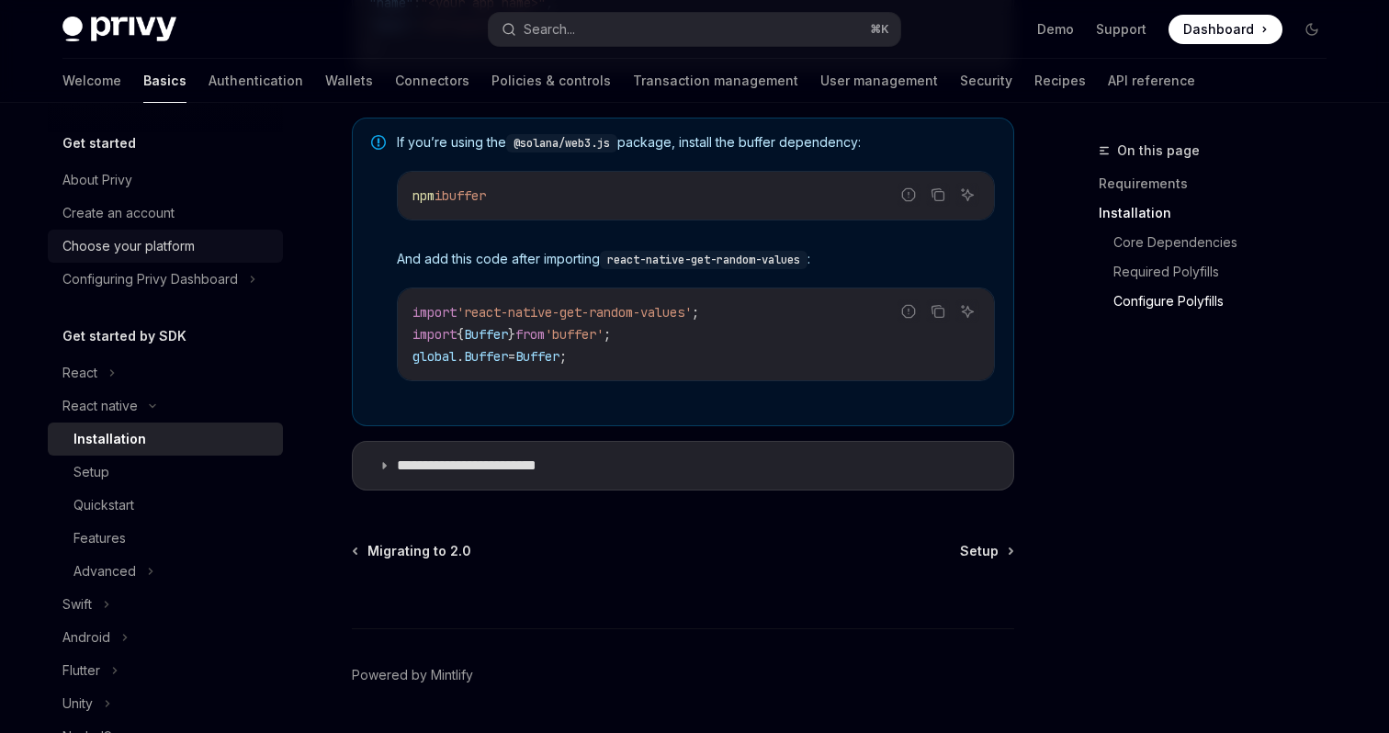
click at [129, 248] on div "Choose your platform" at bounding box center [128, 246] width 132 height 22
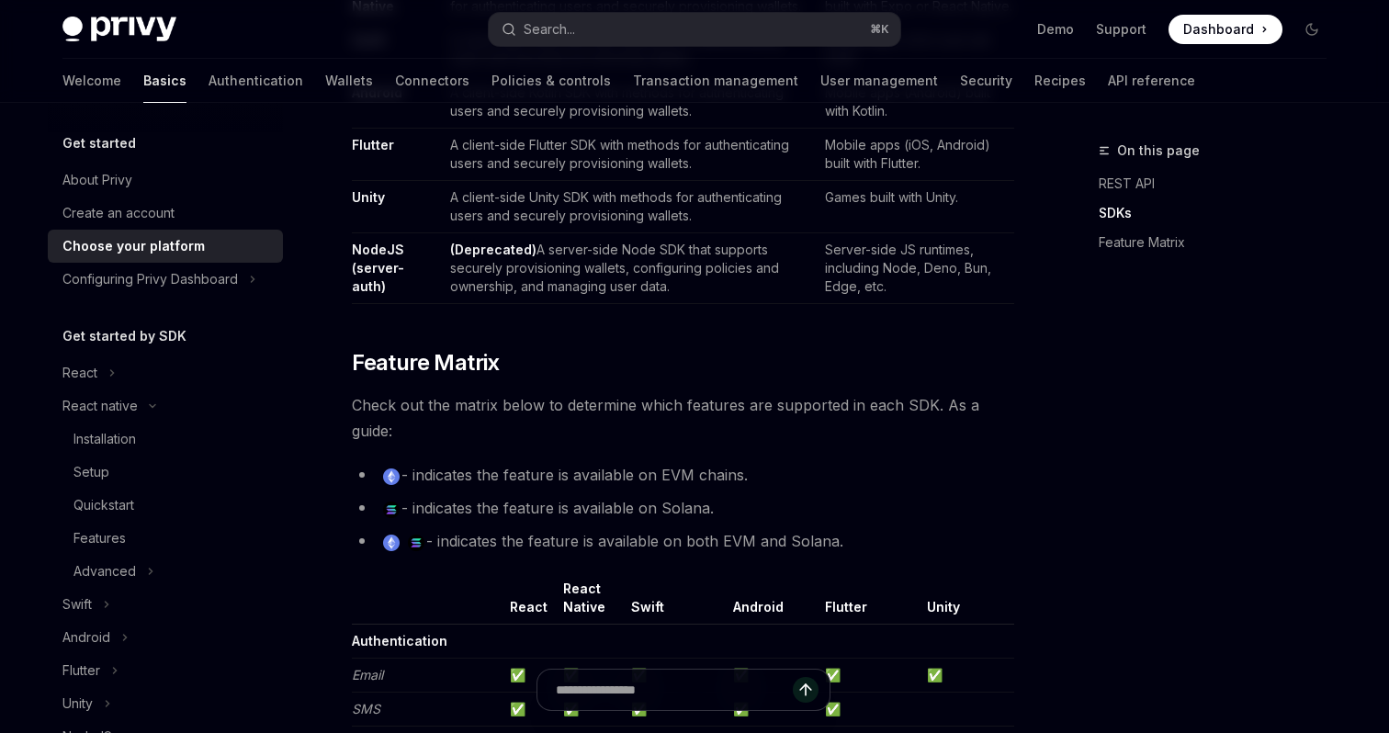
scroll to position [1439, 0]
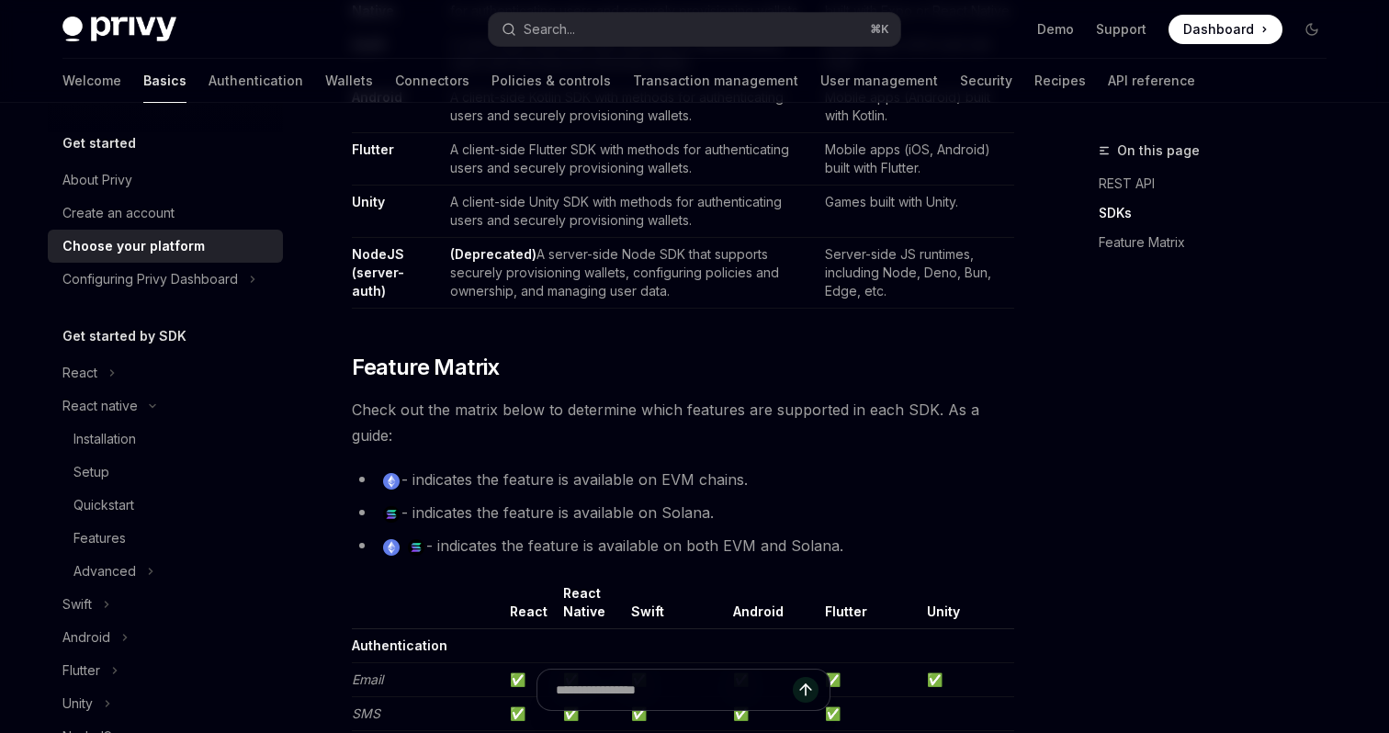
click at [452, 411] on span "Check out the matrix below to determine which features are supported in each SD…" at bounding box center [683, 422] width 662 height 51
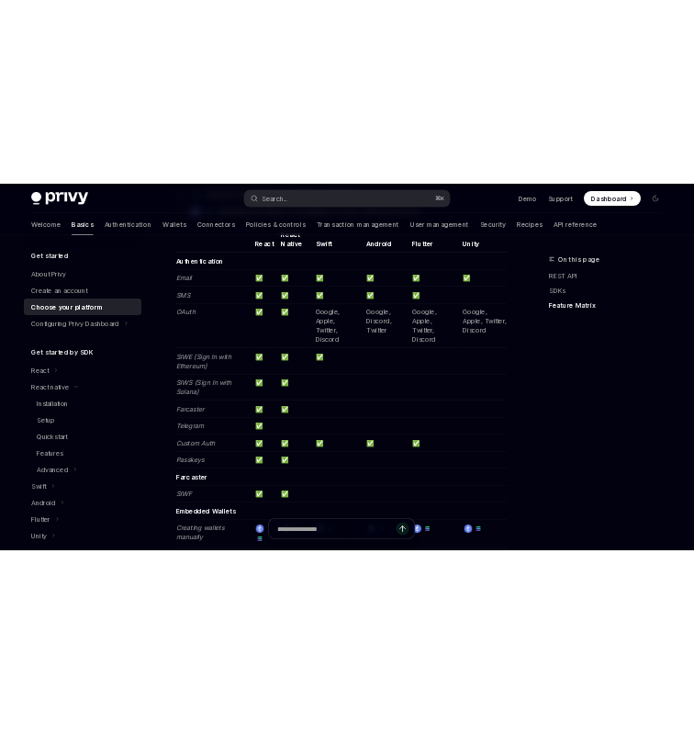
scroll to position [1919, 0]
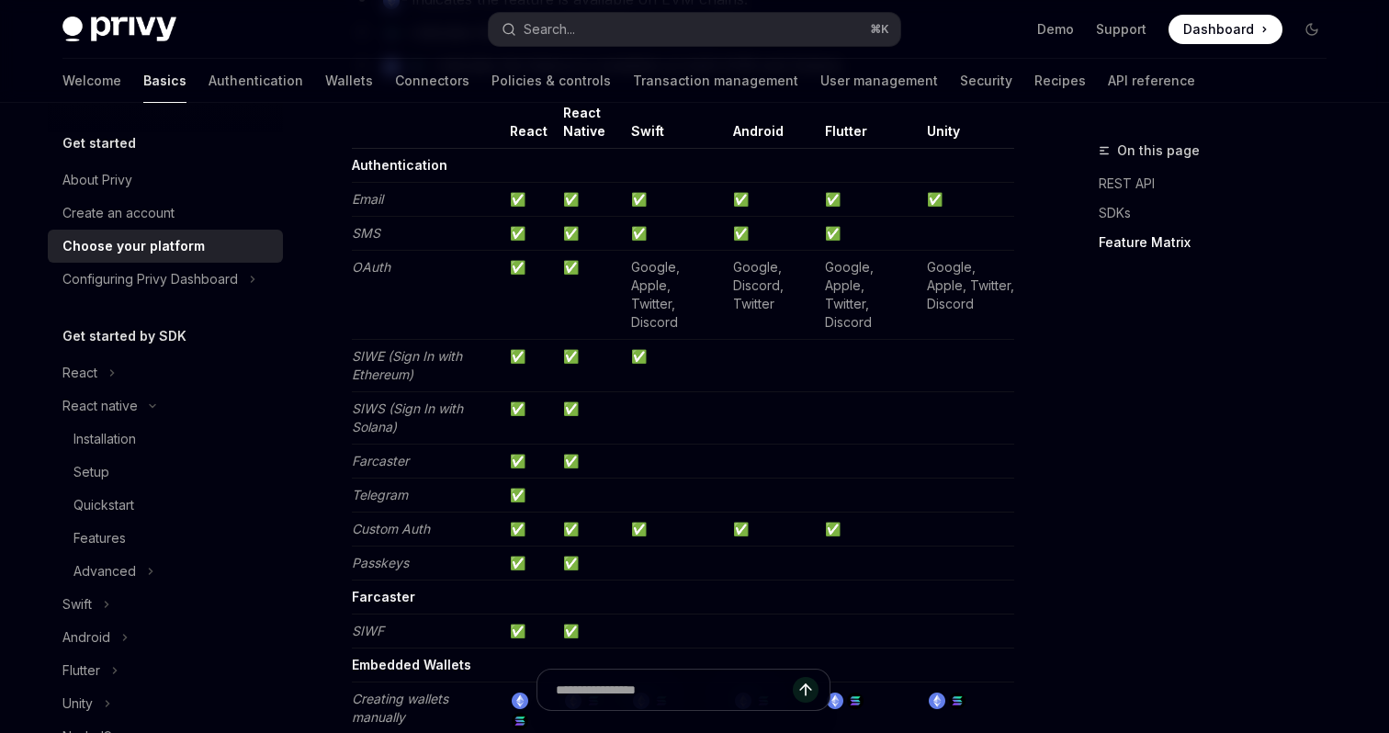
type textarea "*"
